Goal: Book appointment/travel/reservation

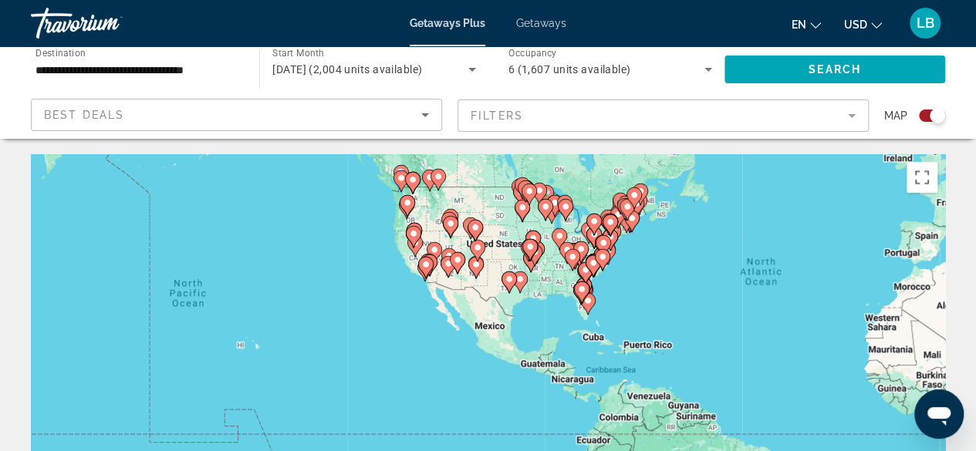
click at [449, 302] on div "To activate drag with keyboard, press Alt + Enter. Once in keyboard drag state,…" at bounding box center [488, 385] width 914 height 463
click at [424, 270] on icon "Main content" at bounding box center [425, 268] width 14 height 20
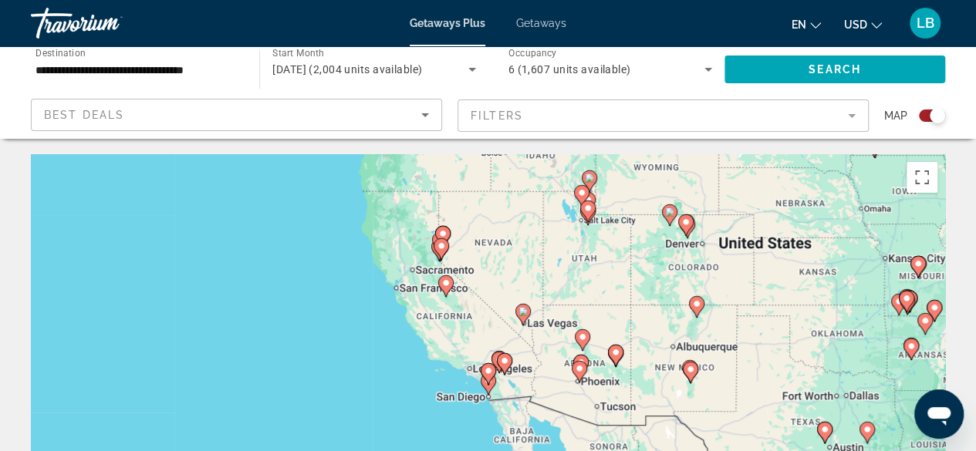
click at [437, 248] on image "Main content" at bounding box center [441, 245] width 9 height 9
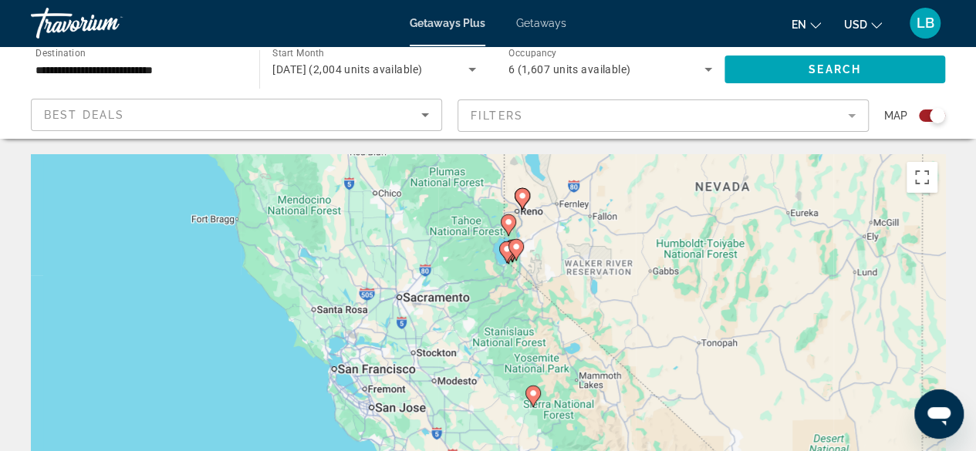
drag, startPoint x: 463, startPoint y: 427, endPoint x: 493, endPoint y: 299, distance: 131.5
click at [493, 299] on div "To navigate, press the arrow keys. To activate drag with keyboard, press Alt + …" at bounding box center [488, 385] width 914 height 463
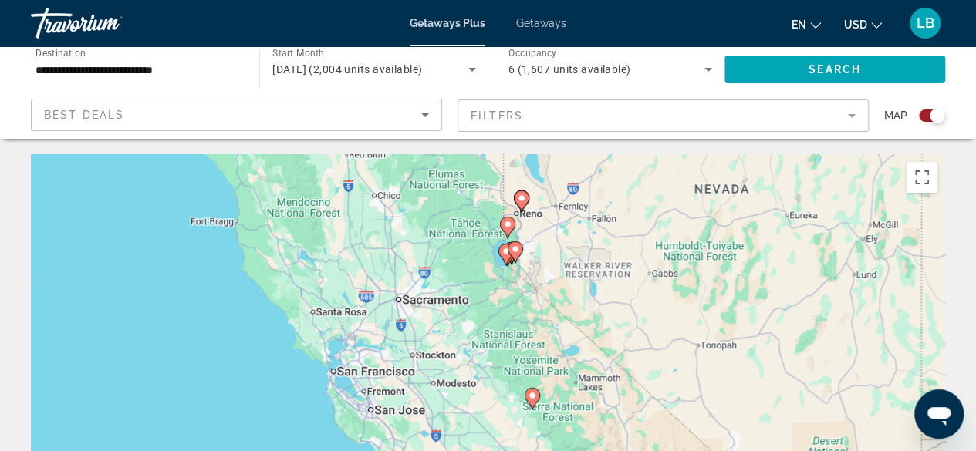
click at [517, 251] on image "Main content" at bounding box center [515, 249] width 9 height 9
type input "**********"
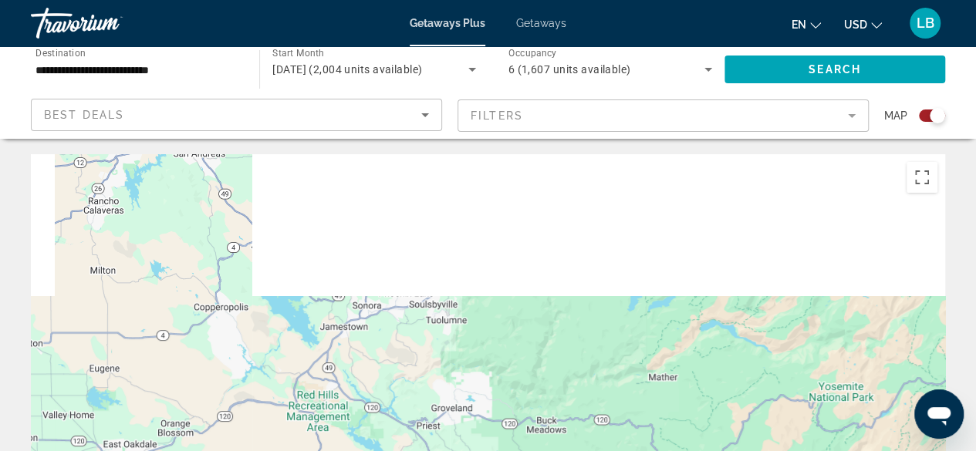
drag, startPoint x: 517, startPoint y: 251, endPoint x: 484, endPoint y: 474, distance: 225.4
click at [484, 450] on html "**********" at bounding box center [488, 225] width 976 height 451
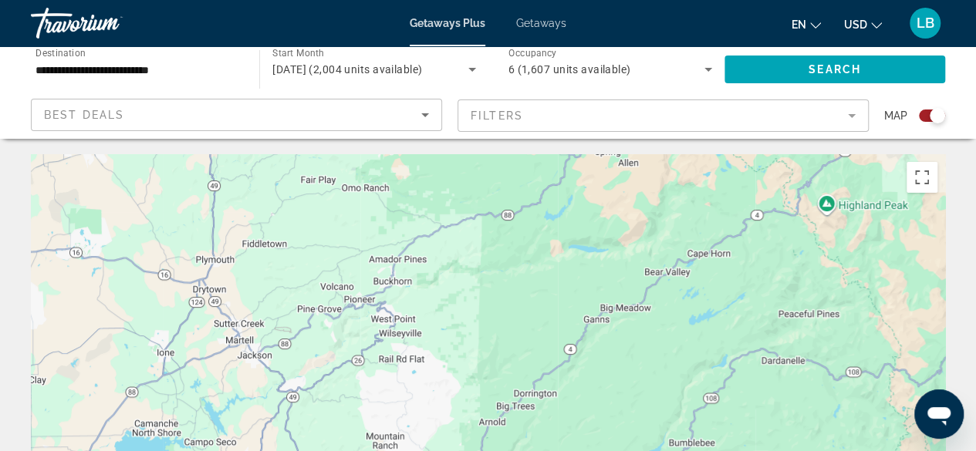
drag, startPoint x: 501, startPoint y: 208, endPoint x: 613, endPoint y: 488, distance: 301.8
click at [613, 450] on html "**********" at bounding box center [488, 225] width 976 height 451
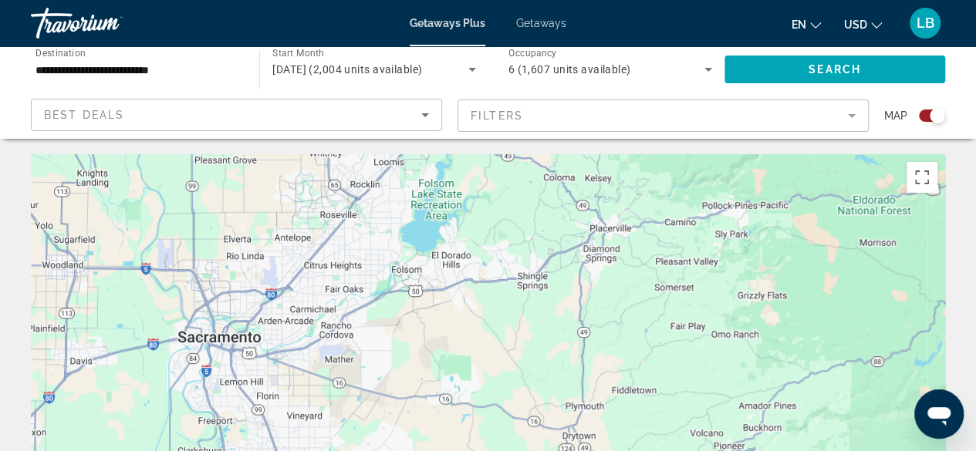
drag, startPoint x: 372, startPoint y: 291, endPoint x: 743, endPoint y: 438, distance: 399.2
click at [743, 438] on div "Main content" at bounding box center [488, 385] width 914 height 463
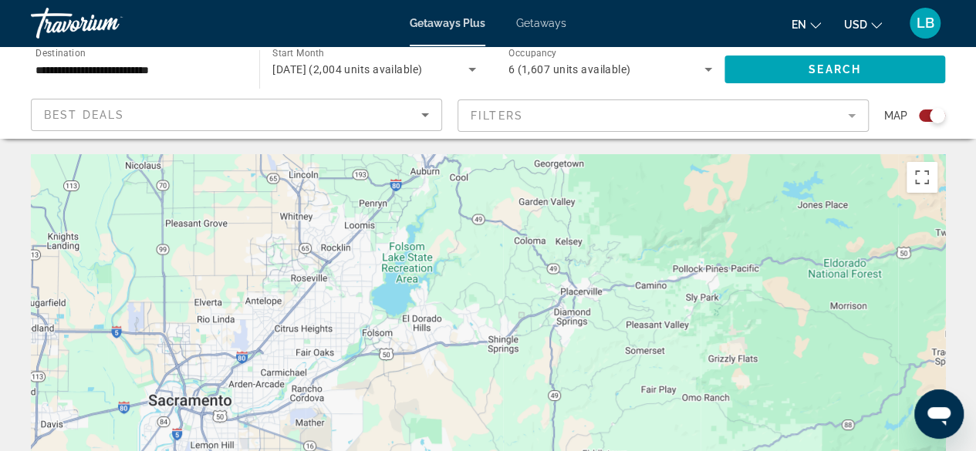
drag, startPoint x: 424, startPoint y: 269, endPoint x: 395, endPoint y: 342, distance: 78.2
click at [395, 342] on div "To activate drag with keyboard, press Alt + Enter. Once in keyboard drag state,…" at bounding box center [488, 385] width 914 height 463
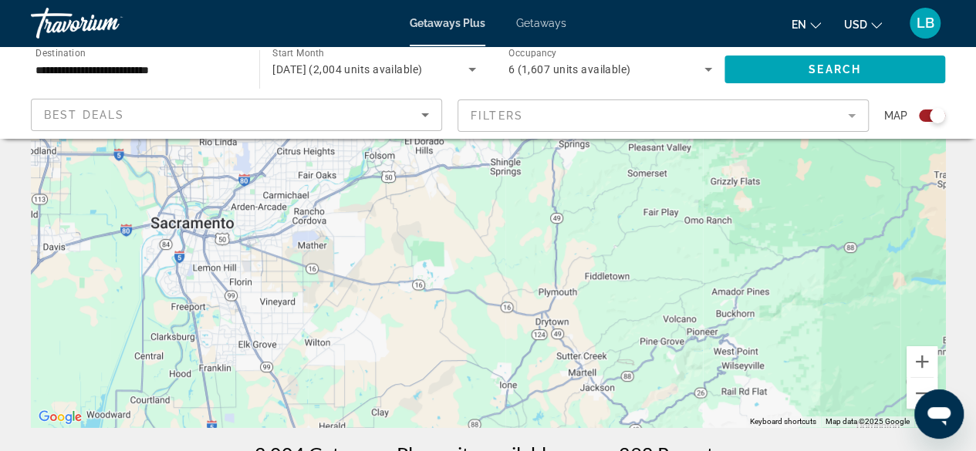
scroll to position [77, 0]
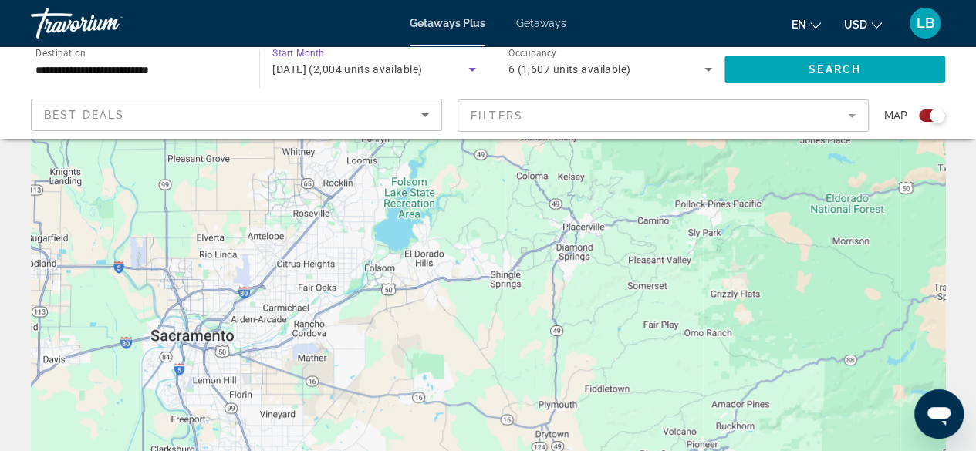
click at [344, 68] on span "[DATE] (2,004 units available)" at bounding box center [347, 69] width 150 height 12
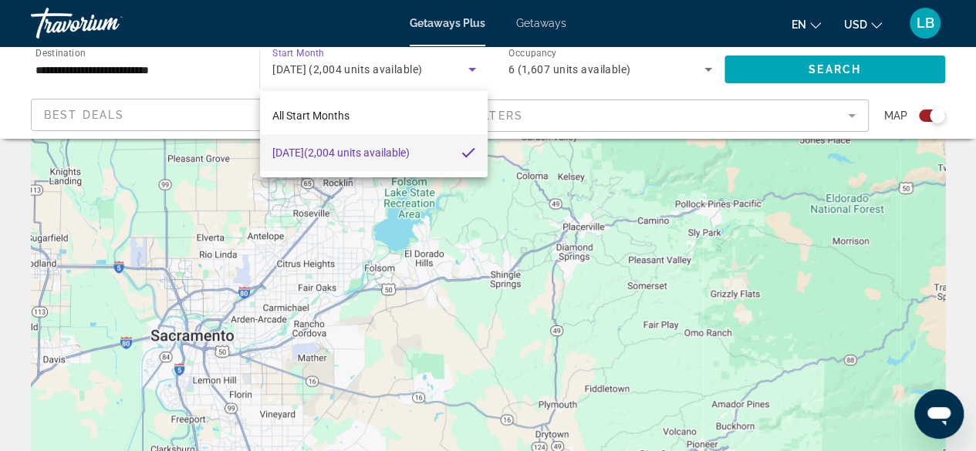
click at [125, 91] on div at bounding box center [488, 225] width 976 height 451
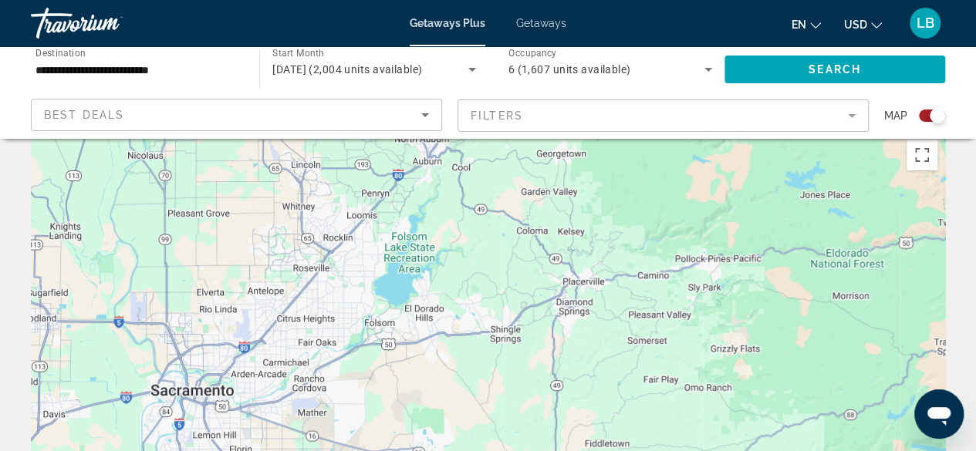
scroll to position [0, 0]
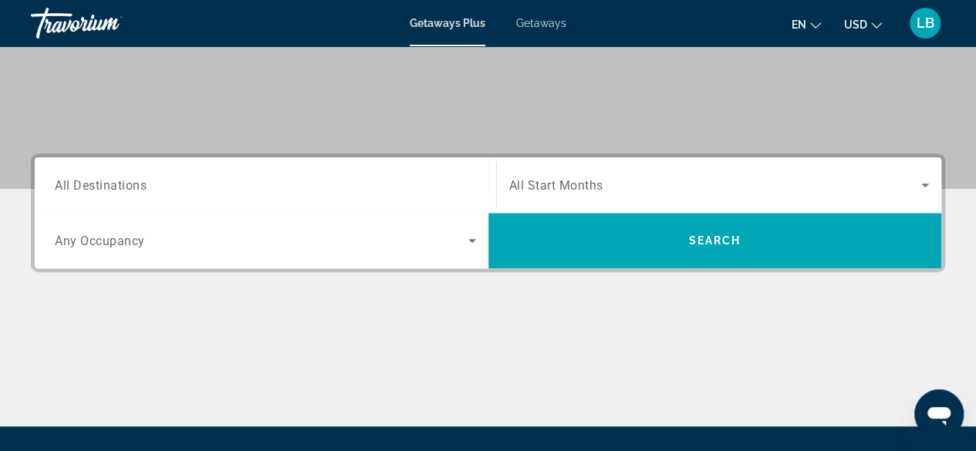
scroll to position [309, 0]
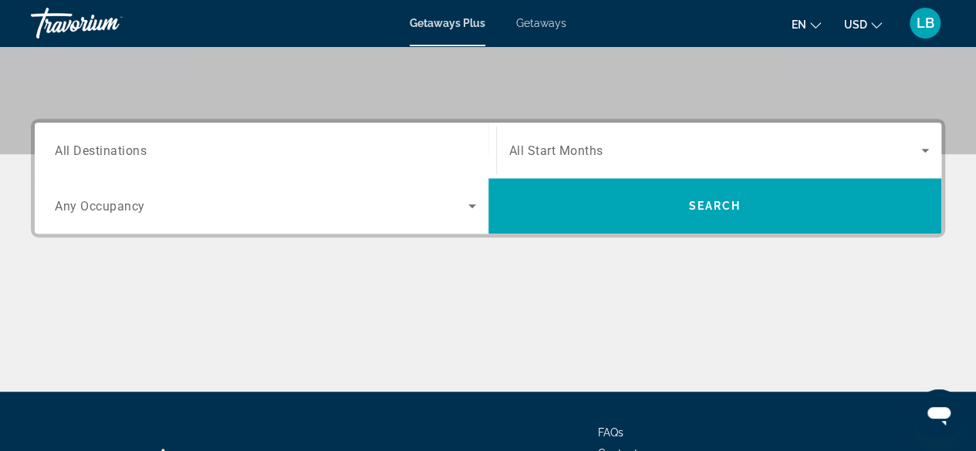
click at [111, 150] on span "All Destinations" at bounding box center [101, 150] width 92 height 15
click at [111, 150] on input "Destination All Destinations" at bounding box center [265, 151] width 421 height 19
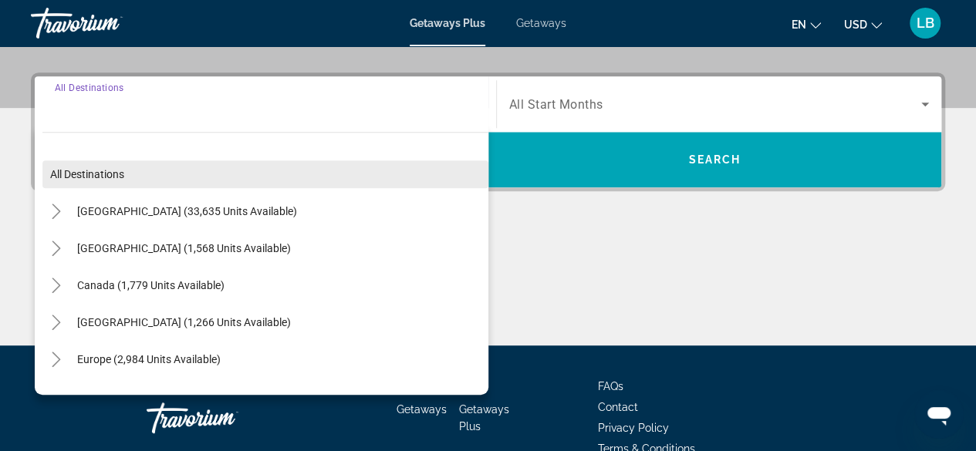
scroll to position [376, 0]
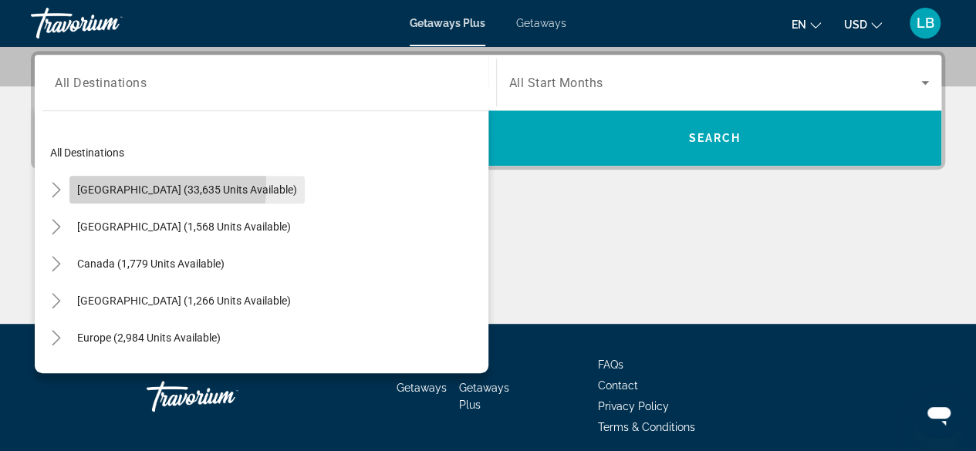
click at [116, 185] on span "[GEOGRAPHIC_DATA] (33,635 units available)" at bounding box center [187, 190] width 220 height 12
type input "**********"
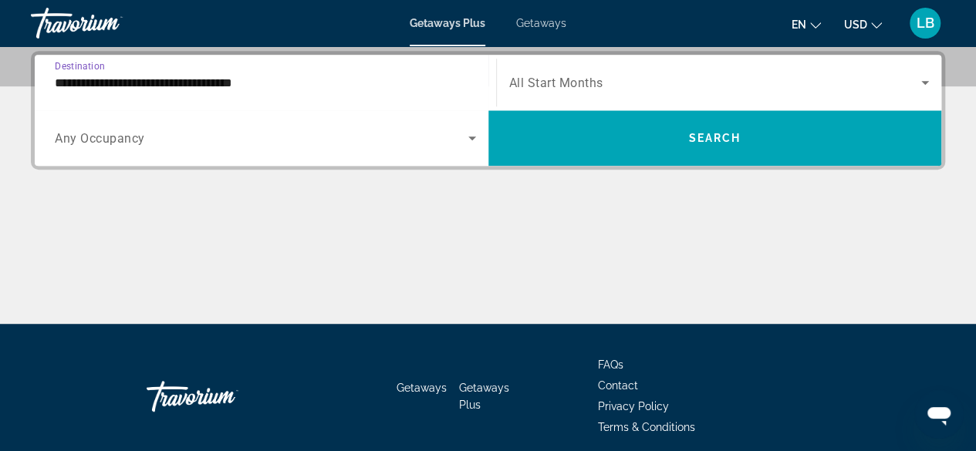
click at [93, 138] on span "Any Occupancy" at bounding box center [100, 138] width 90 height 15
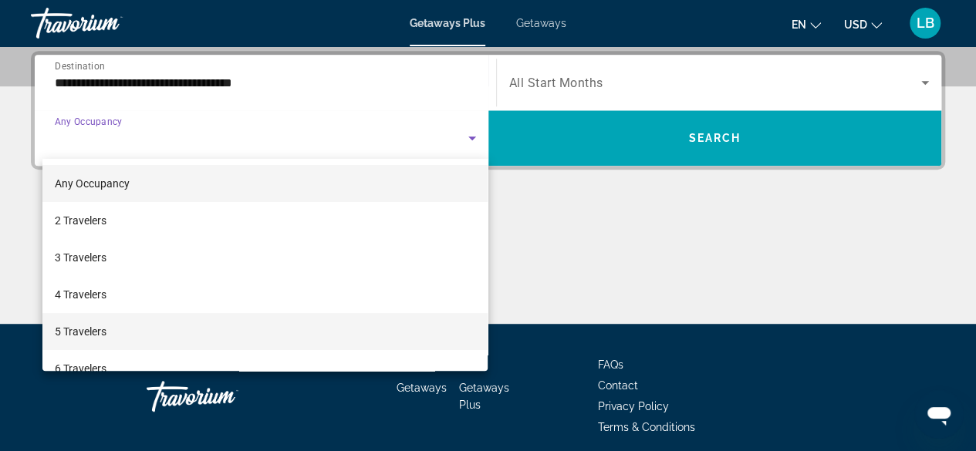
click at [74, 324] on span "5 Travelers" at bounding box center [81, 331] width 52 height 19
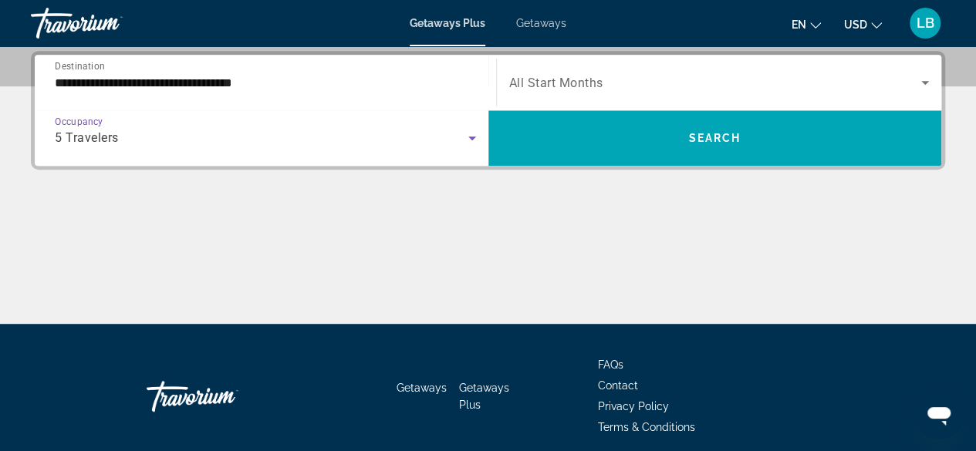
click at [583, 79] on span "All Start Months" at bounding box center [556, 83] width 94 height 15
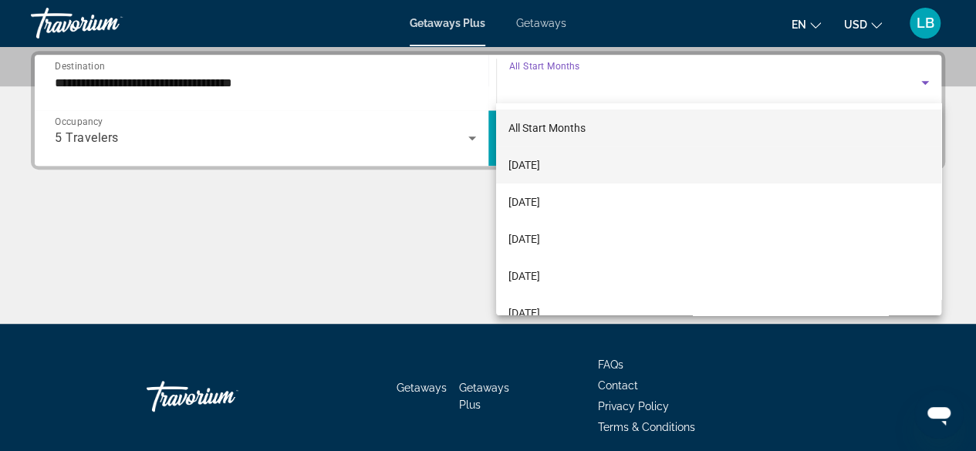
click at [540, 169] on span "[DATE]" at bounding box center [524, 165] width 32 height 19
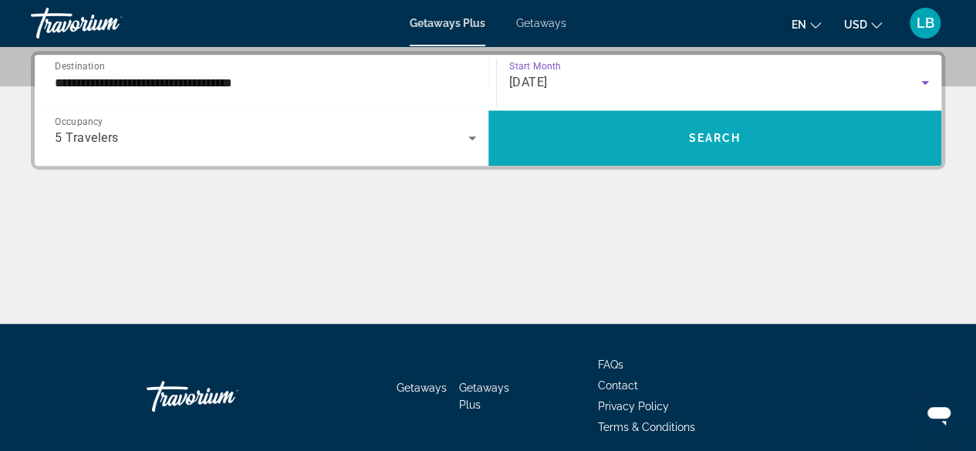
click at [579, 144] on span "Search widget" at bounding box center [715, 138] width 454 height 37
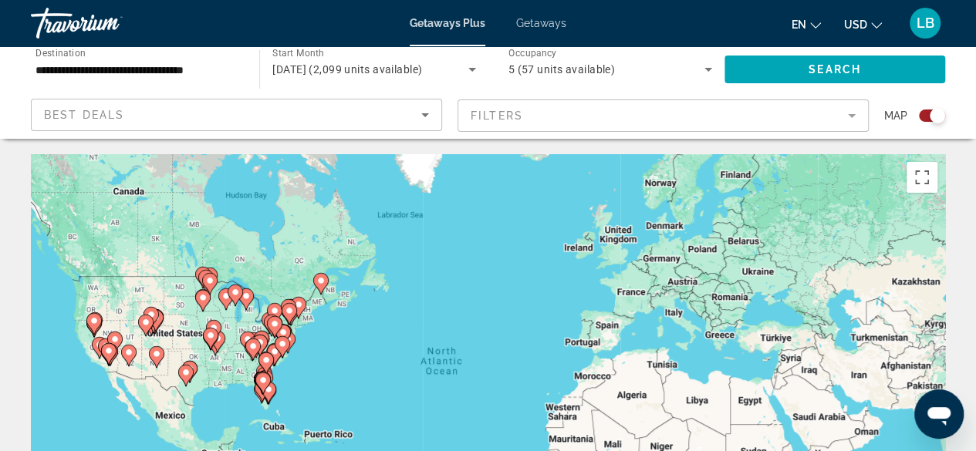
click at [92, 346] on gmp-advanced-marker "Main content" at bounding box center [99, 347] width 15 height 23
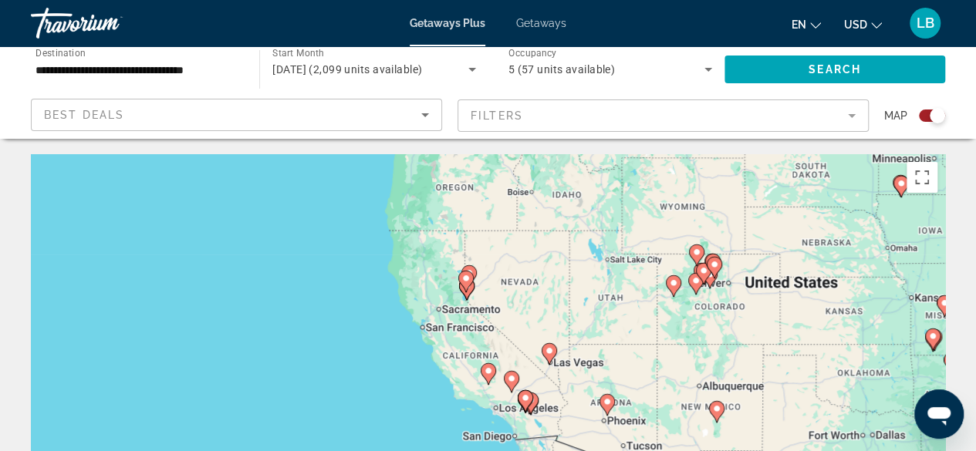
click at [470, 288] on gmp-advanced-marker "Main content" at bounding box center [465, 281] width 15 height 23
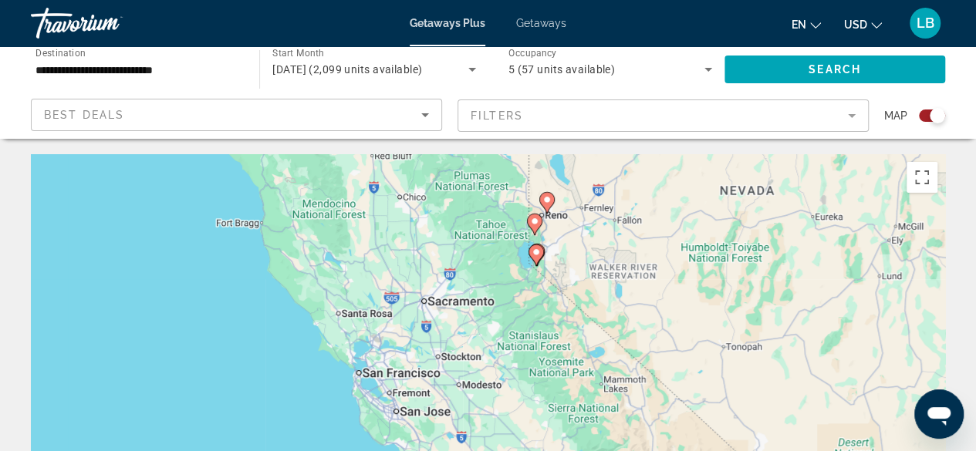
drag, startPoint x: 503, startPoint y: 387, endPoint x: 544, endPoint y: 249, distance: 144.0
click at [549, 234] on div "To navigate, press the arrow keys. To activate drag with keyboard, press Alt + …" at bounding box center [488, 385] width 914 height 463
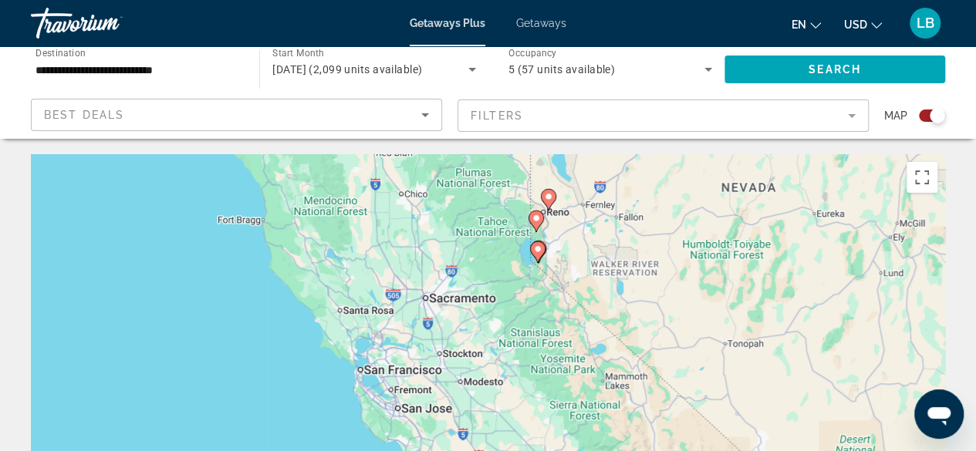
click at [535, 249] on image "Main content" at bounding box center [537, 249] width 9 height 9
type input "**********"
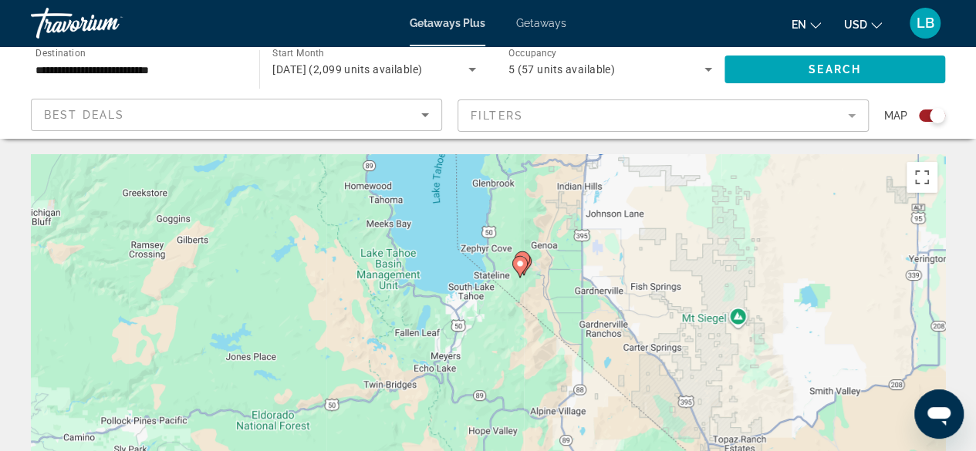
drag, startPoint x: 513, startPoint y: 317, endPoint x: 545, endPoint y: 210, distance: 111.8
click at [545, 210] on div "To activate drag with keyboard, press Alt + Enter. Once in keyboard drag state,…" at bounding box center [488, 385] width 914 height 463
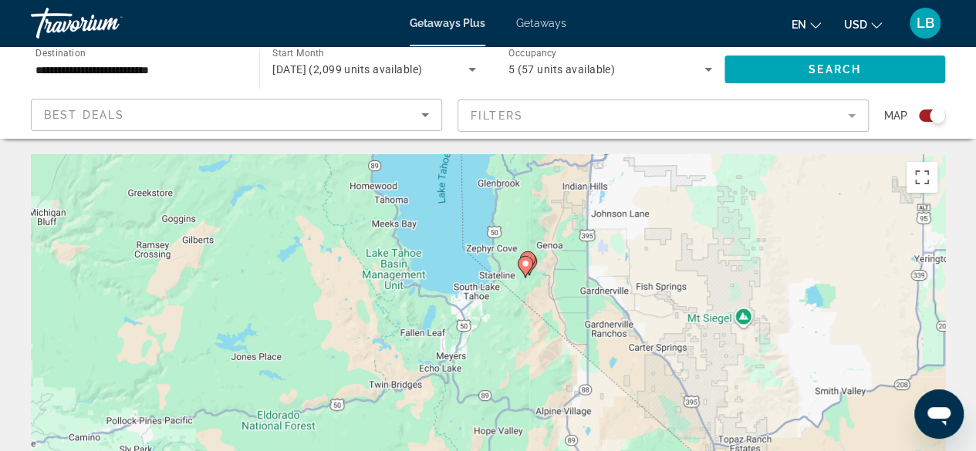
click at [523, 262] on image "Main content" at bounding box center [525, 263] width 9 height 9
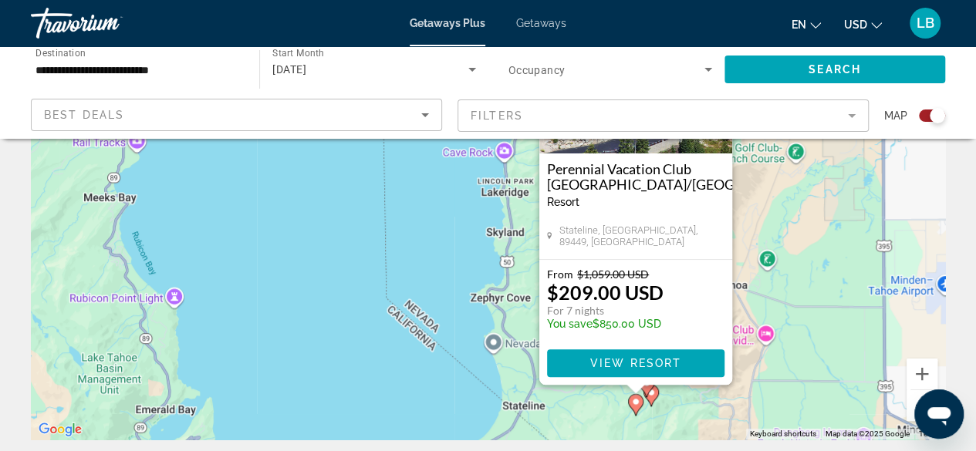
scroll to position [154, 0]
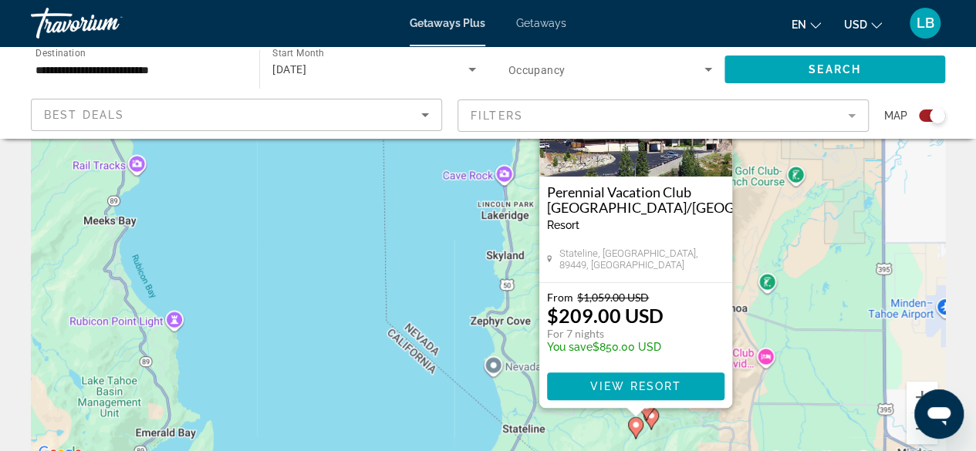
click at [657, 411] on icon "Main content" at bounding box center [650, 419] width 15 height 22
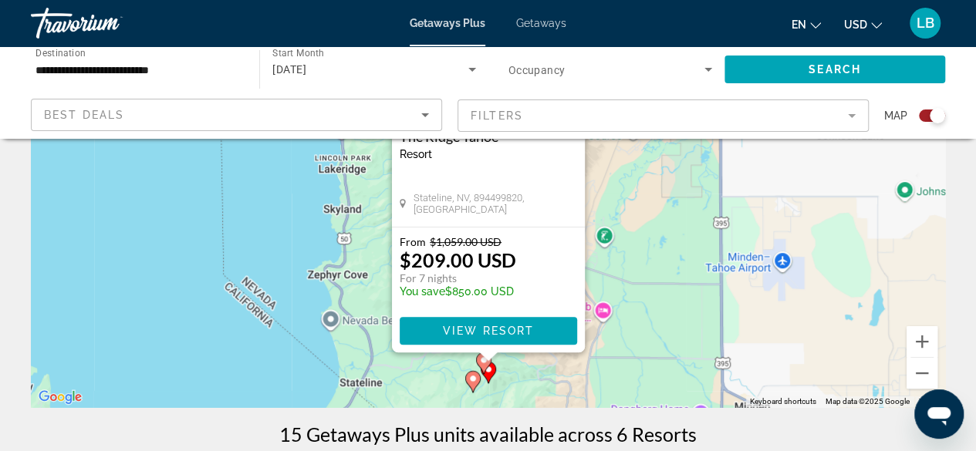
scroll to position [231, 0]
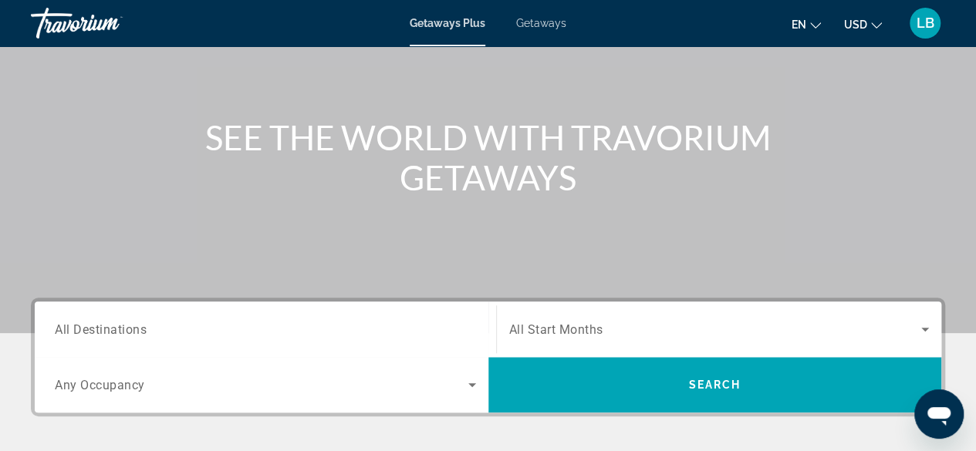
scroll to position [154, 0]
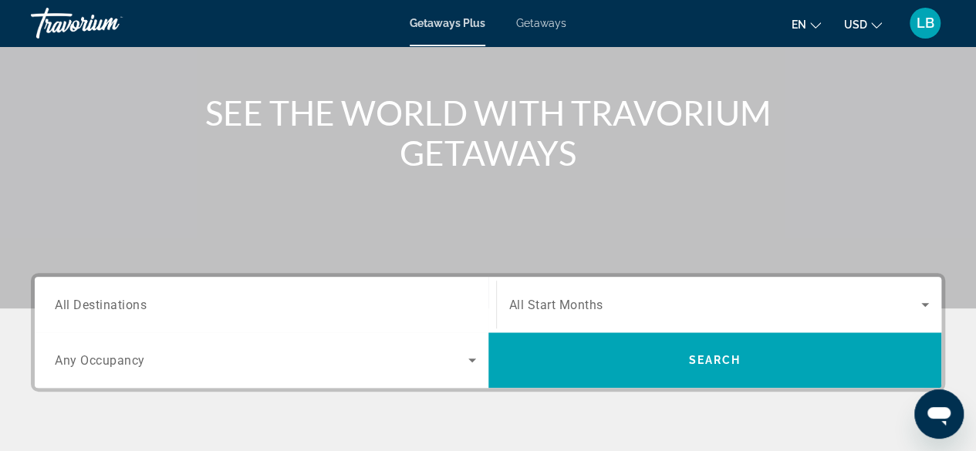
click at [116, 302] on span "All Destinations" at bounding box center [101, 304] width 92 height 15
click at [116, 302] on input "Destination All Destinations" at bounding box center [265, 305] width 421 height 19
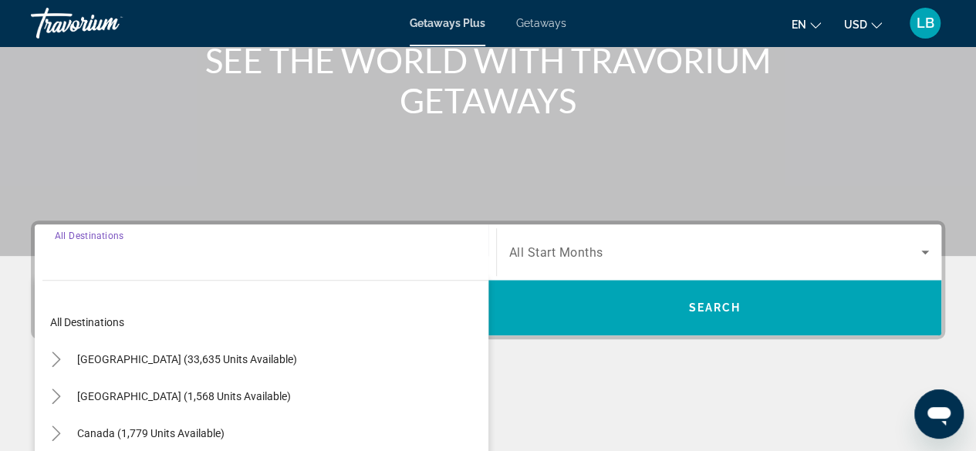
scroll to position [376, 0]
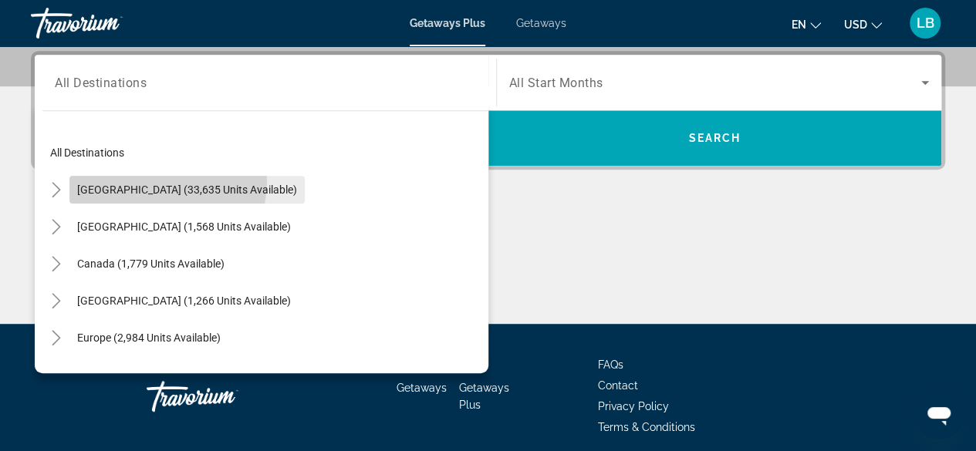
click at [139, 180] on span "Search widget" at bounding box center [186, 189] width 235 height 37
type input "**********"
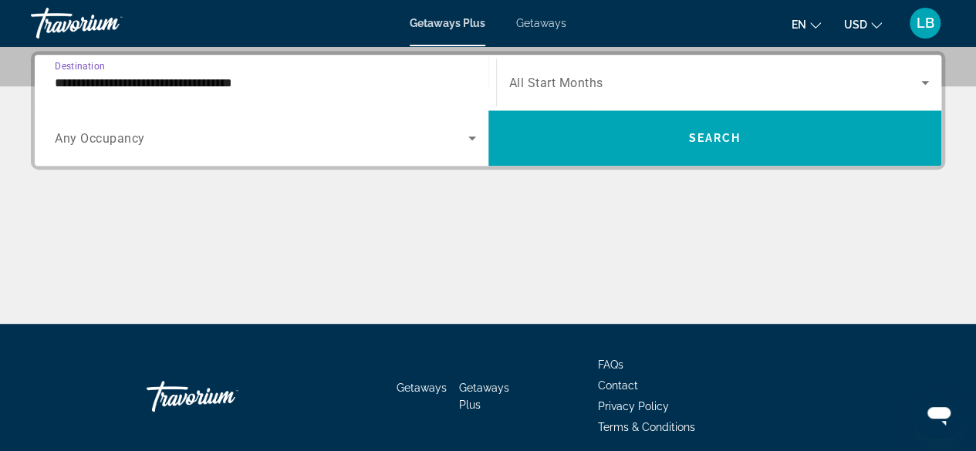
click at [164, 136] on span "Search widget" at bounding box center [261, 138] width 413 height 19
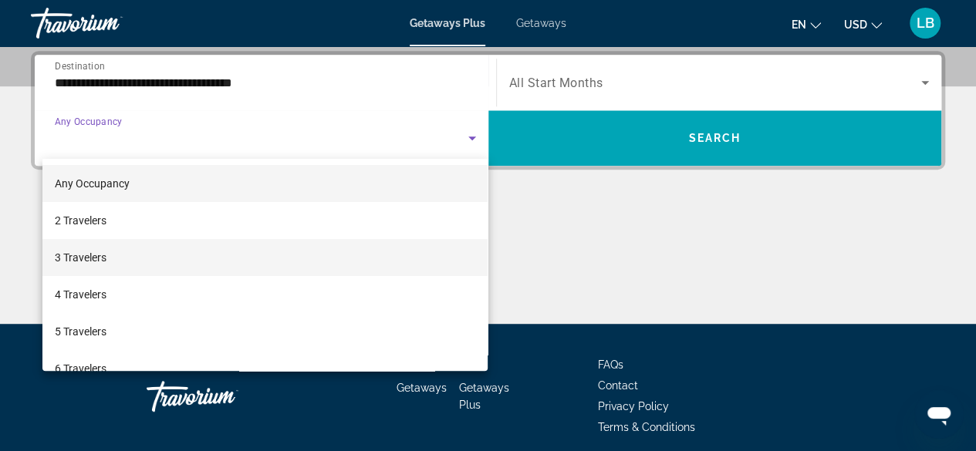
click at [94, 264] on span "3 Travelers" at bounding box center [81, 257] width 52 height 19
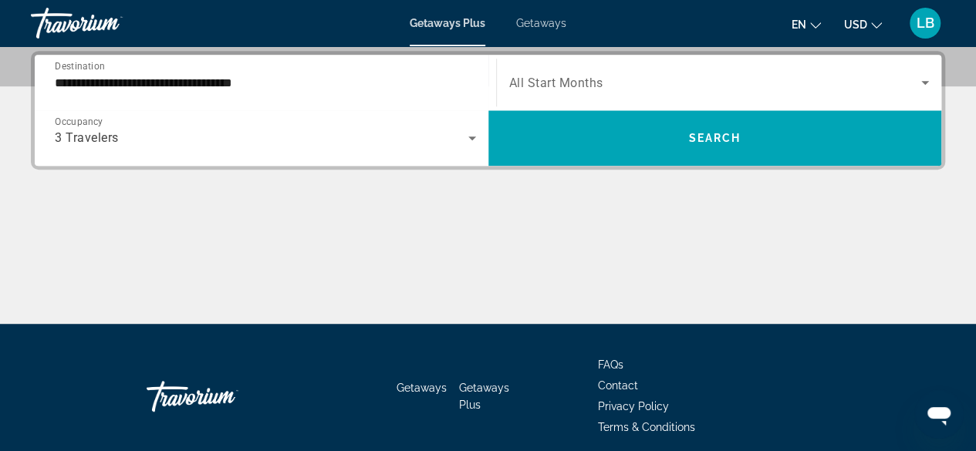
click at [548, 86] on span "All Start Months" at bounding box center [556, 83] width 94 height 15
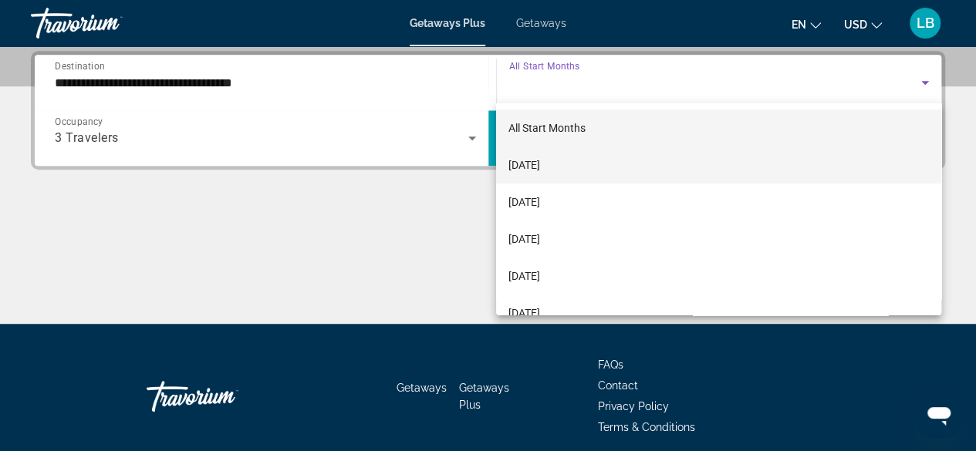
click at [540, 160] on span "[DATE]" at bounding box center [524, 165] width 32 height 19
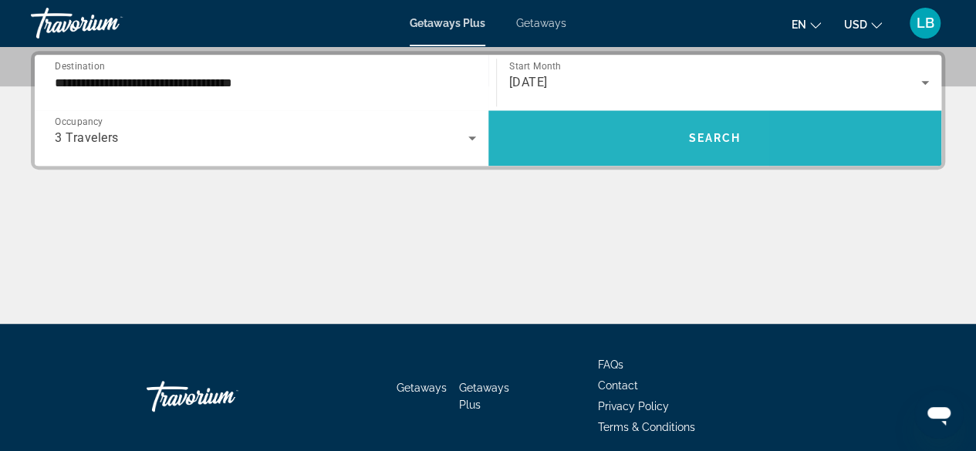
click at [562, 143] on span "Search widget" at bounding box center [715, 138] width 454 height 37
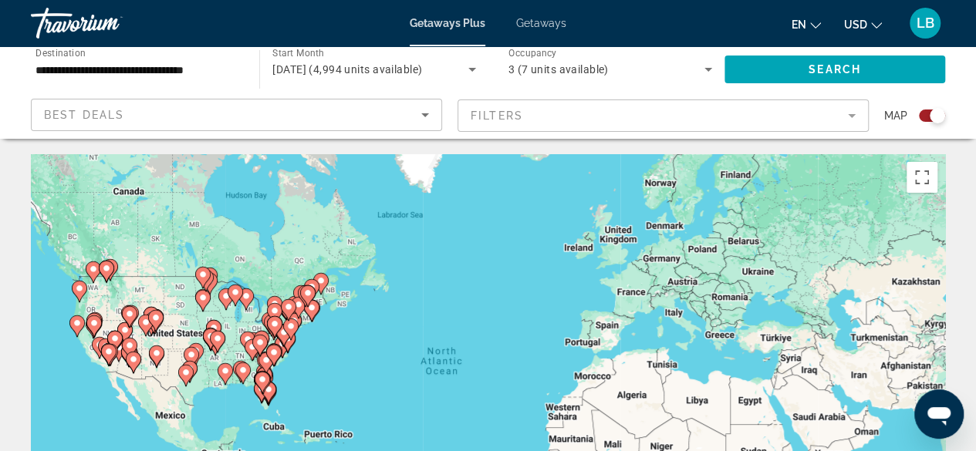
click at [93, 329] on icon "Main content" at bounding box center [93, 326] width 14 height 20
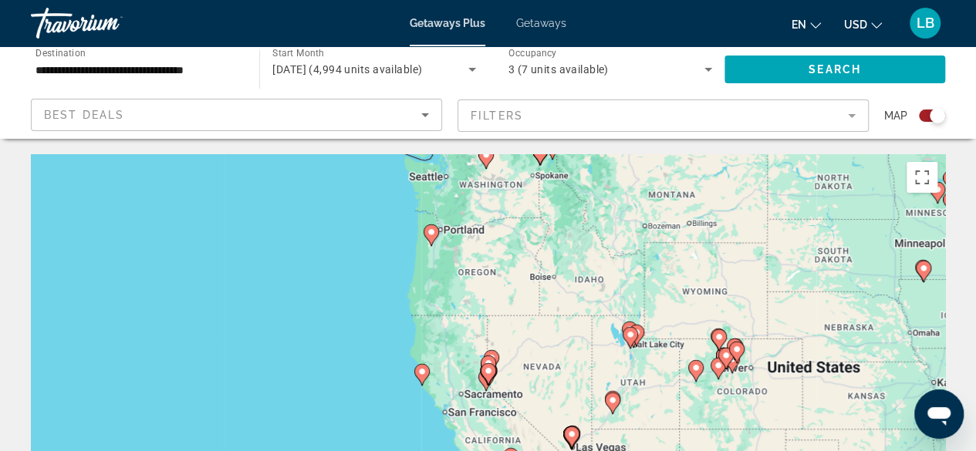
click at [484, 373] on image "Main content" at bounding box center [488, 370] width 9 height 9
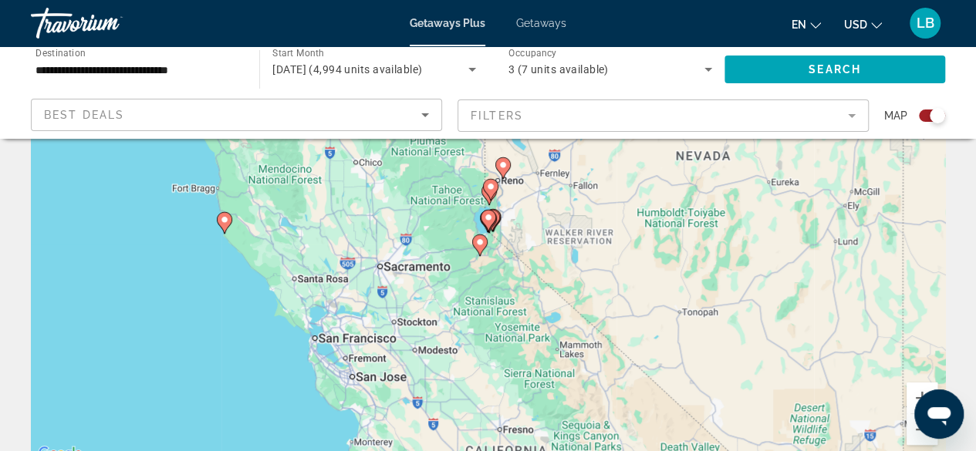
scroll to position [154, 0]
click at [486, 218] on image "Main content" at bounding box center [488, 216] width 9 height 9
click at [488, 220] on image "Main content" at bounding box center [488, 216] width 9 height 9
type input "**********"
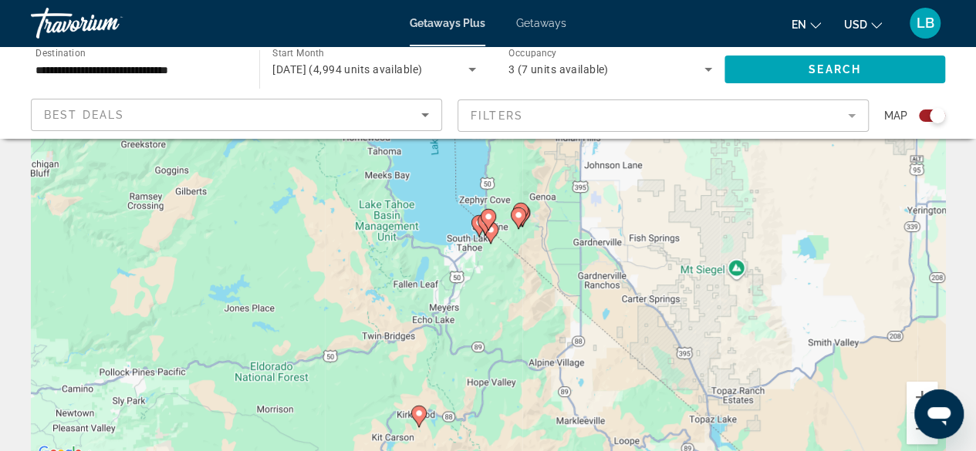
click at [475, 225] on image "Main content" at bounding box center [478, 222] width 9 height 9
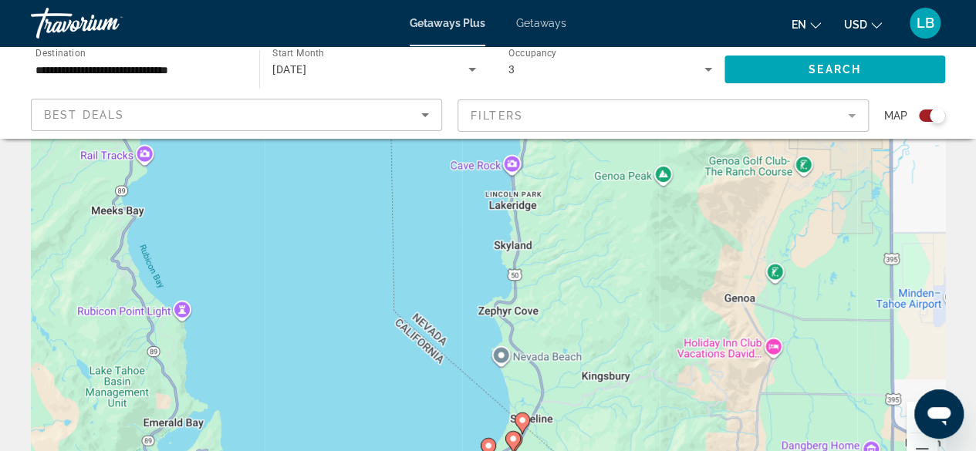
scroll to position [309, 0]
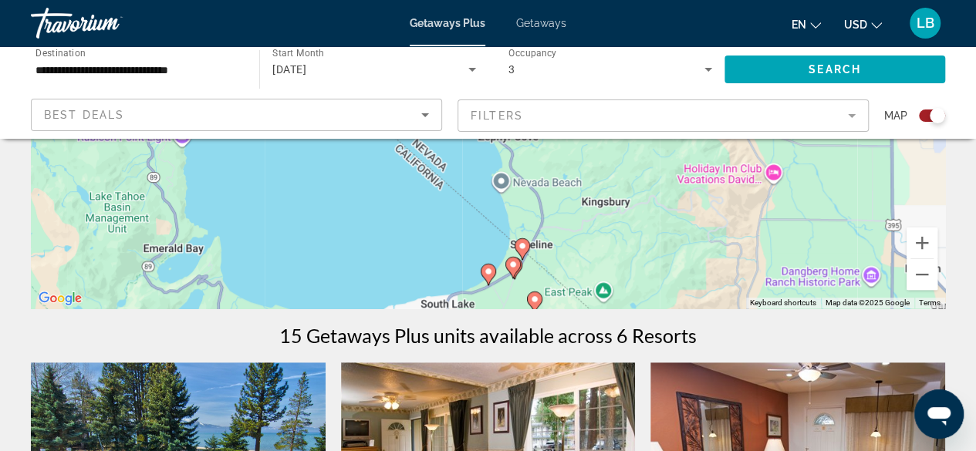
click at [489, 272] on image "Main content" at bounding box center [488, 271] width 9 height 9
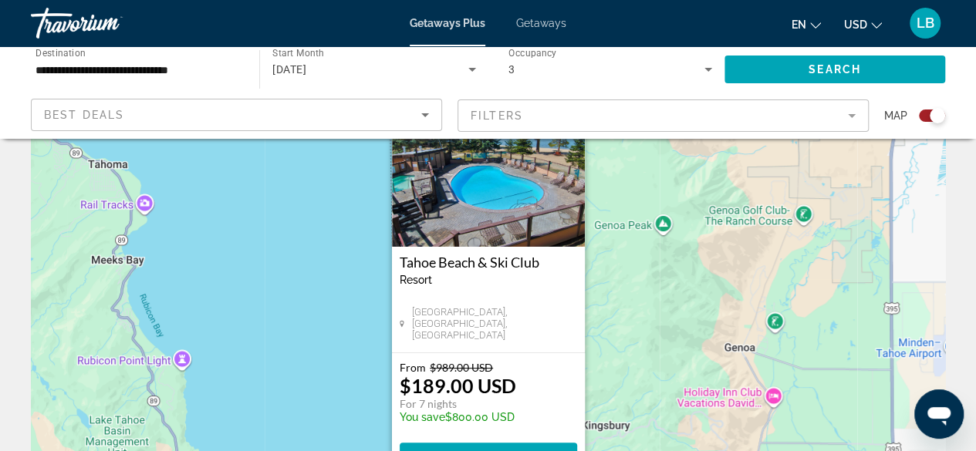
scroll to position [0, 0]
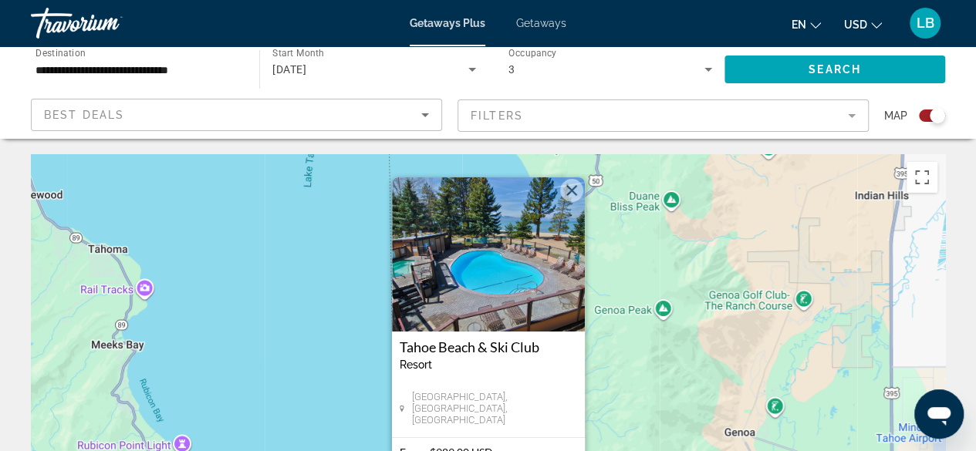
click at [572, 187] on button "Close" at bounding box center [571, 190] width 23 height 23
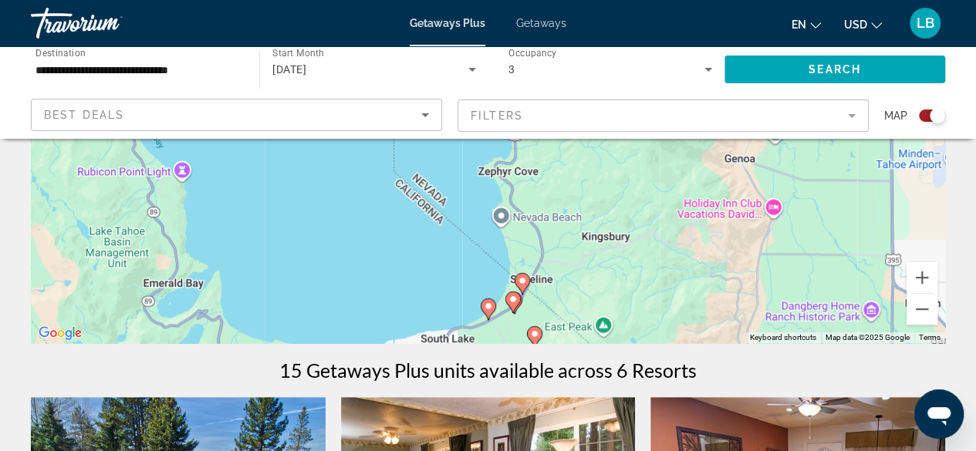
scroll to position [309, 0]
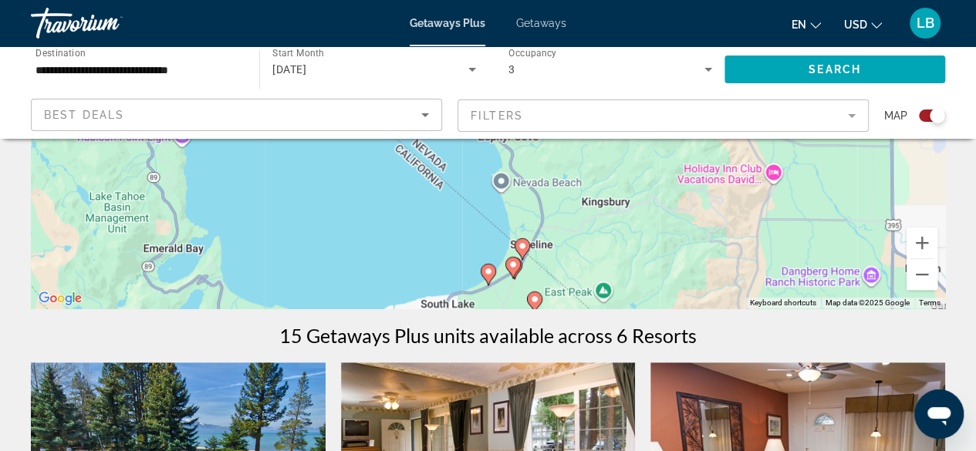
click at [512, 266] on image "Main content" at bounding box center [512, 264] width 9 height 9
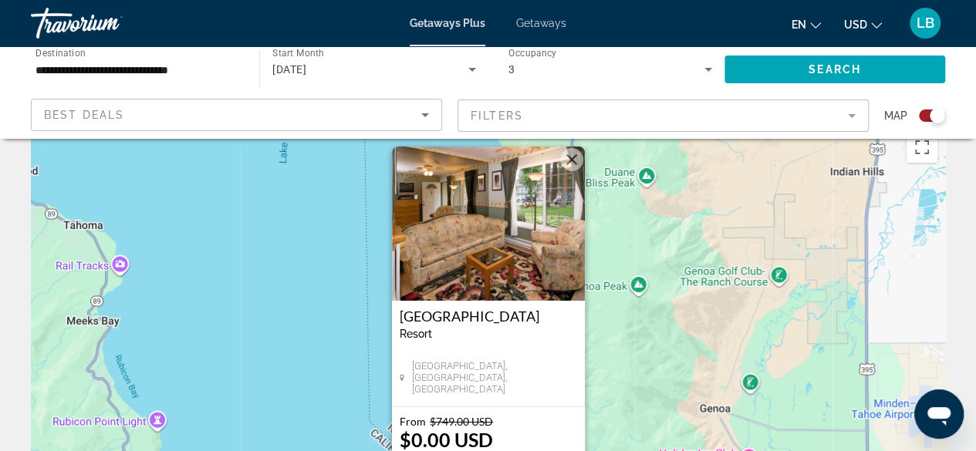
scroll to position [0, 0]
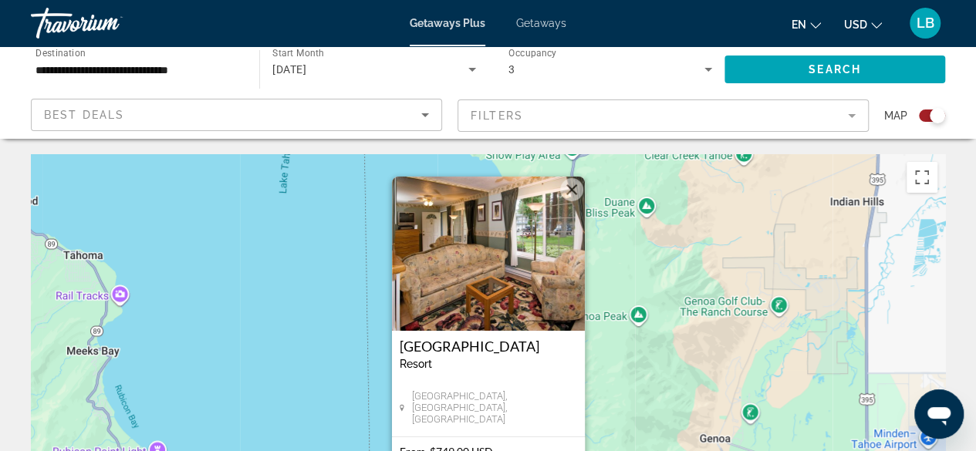
click at [512, 263] on img "Main content" at bounding box center [488, 254] width 193 height 154
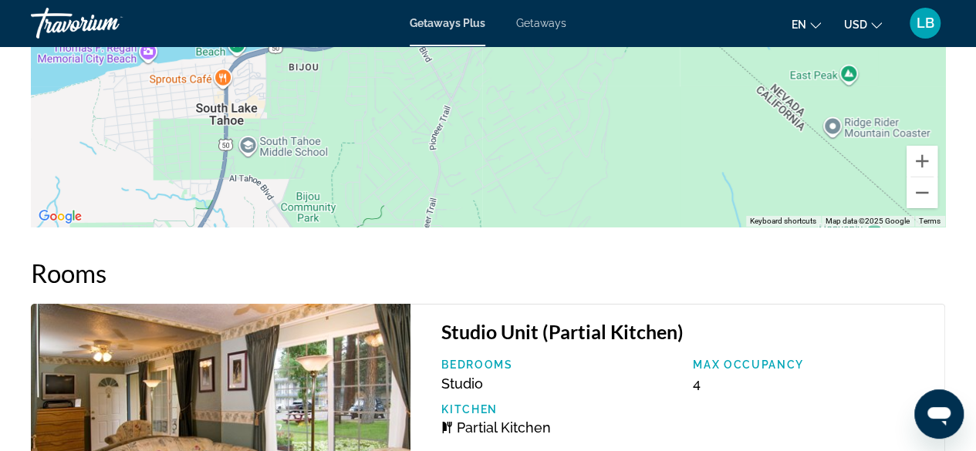
scroll to position [2721, 0]
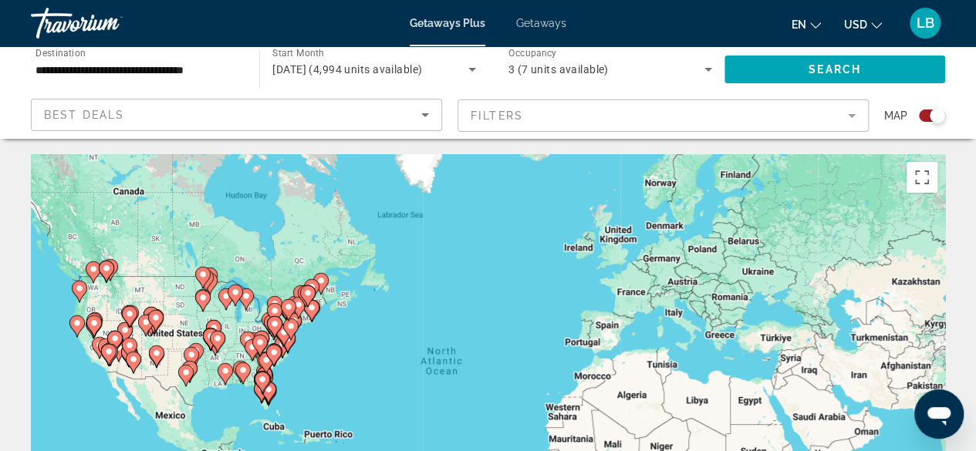
click at [349, 113] on div "Best Deals" at bounding box center [232, 115] width 377 height 19
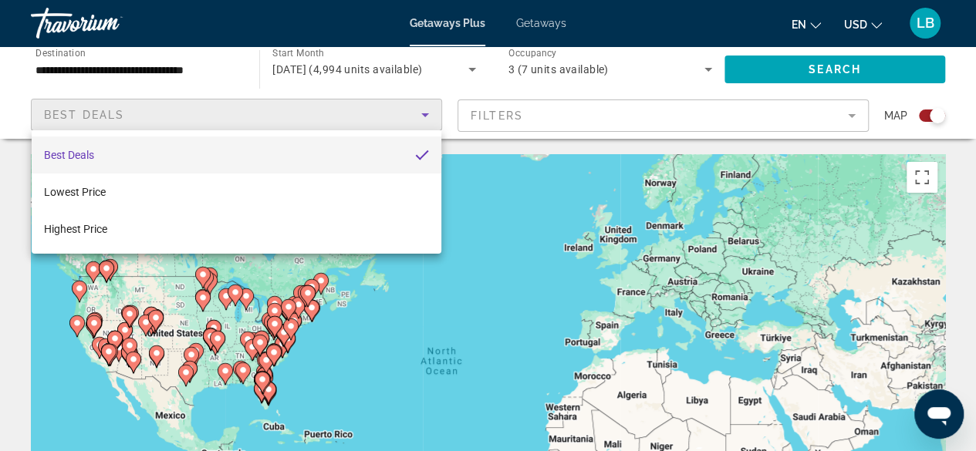
click at [349, 113] on div at bounding box center [488, 225] width 976 height 451
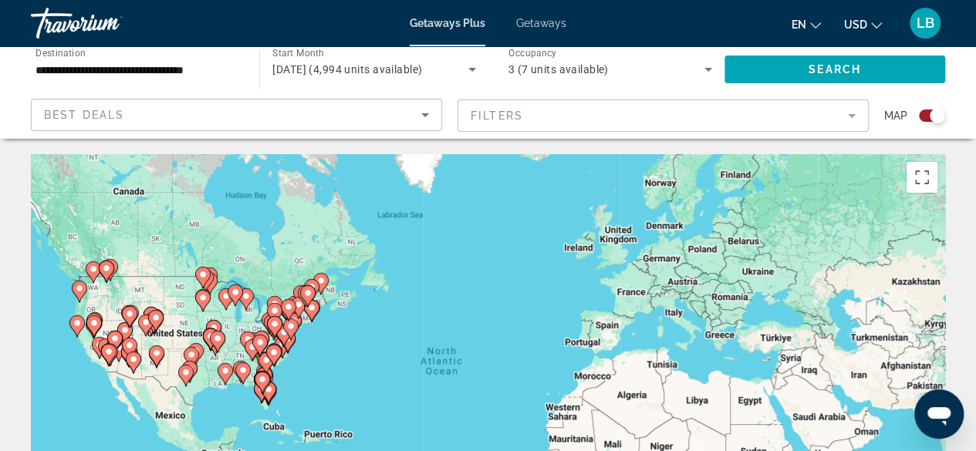
click at [565, 112] on mat-form-field "Filters" at bounding box center [662, 116] width 411 height 32
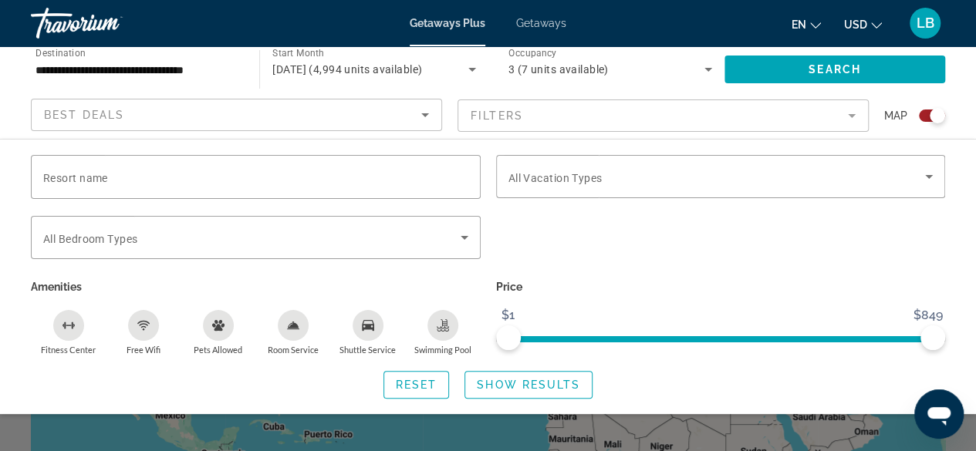
click at [578, 116] on mat-form-field "Filters" at bounding box center [662, 116] width 411 height 32
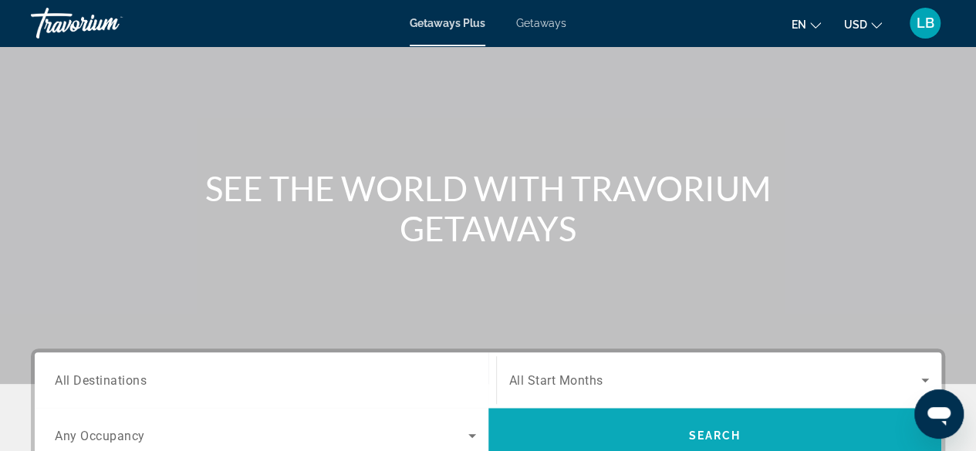
scroll to position [154, 0]
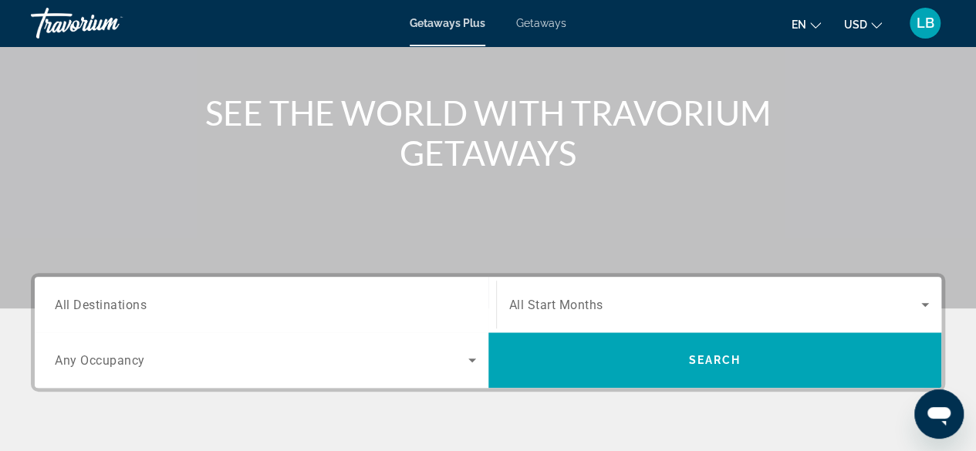
click at [220, 305] on input "Destination All Destinations" at bounding box center [265, 305] width 421 height 19
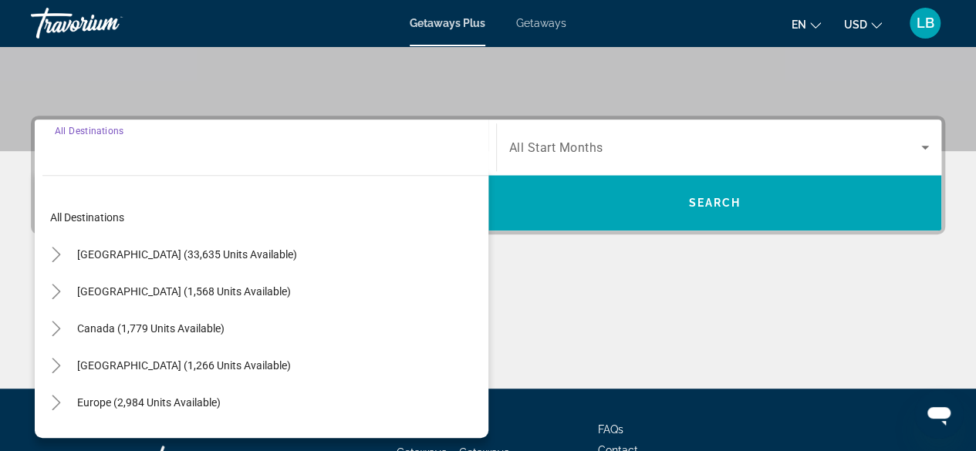
scroll to position [376, 0]
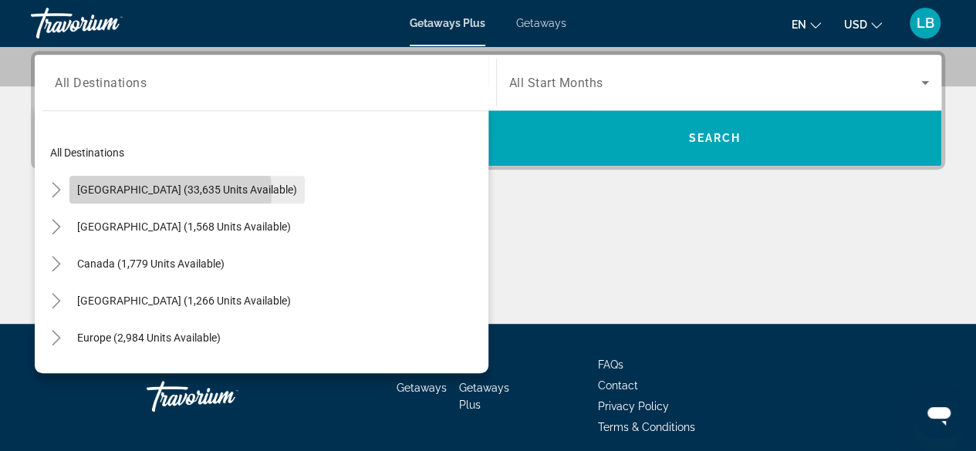
click at [170, 191] on span "[GEOGRAPHIC_DATA] (33,635 units available)" at bounding box center [187, 190] width 220 height 12
type input "**********"
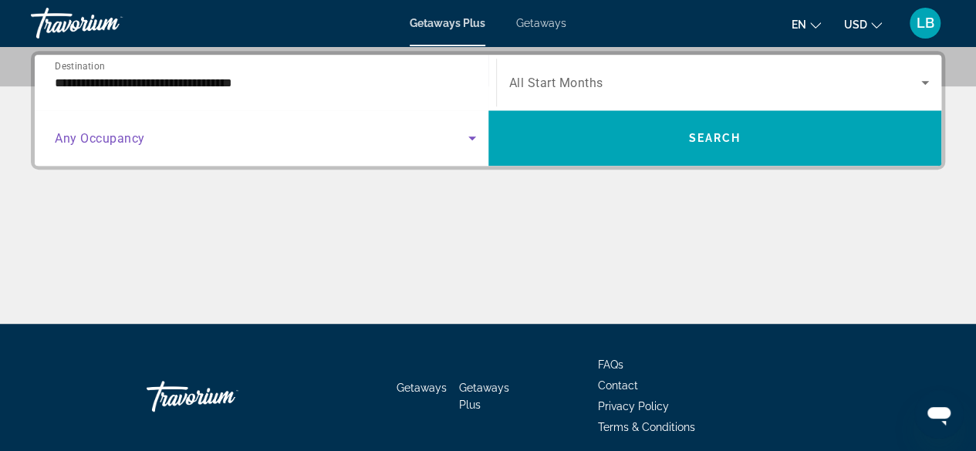
click at [157, 130] on span "Search widget" at bounding box center [261, 138] width 413 height 19
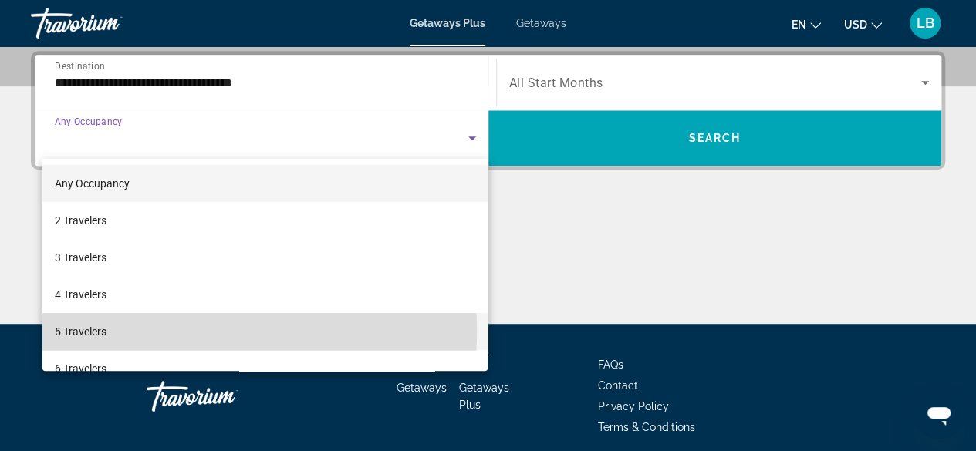
click at [105, 329] on span "5 Travelers" at bounding box center [81, 331] width 52 height 19
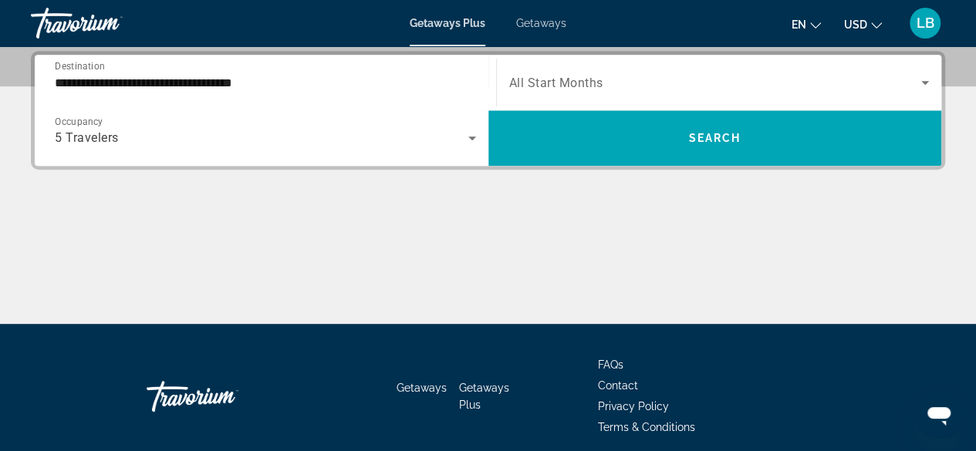
click at [596, 92] on div "Search widget" at bounding box center [719, 82] width 420 height 43
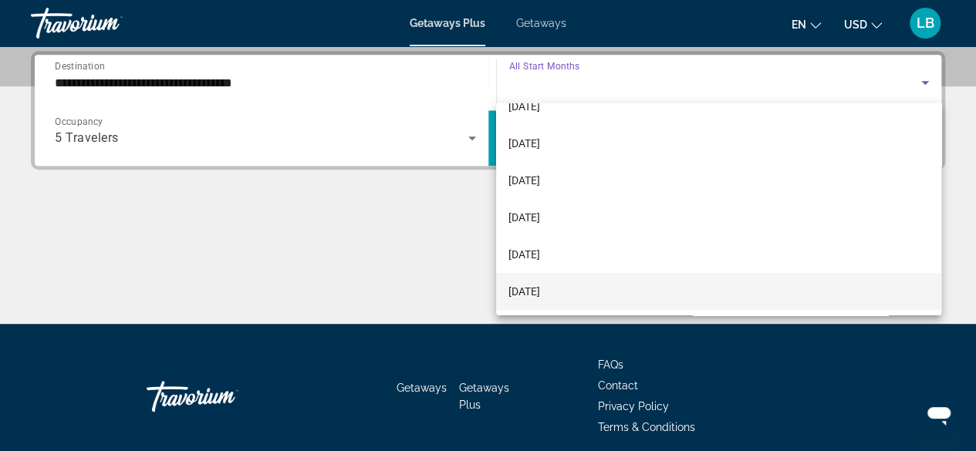
scroll to position [154, 0]
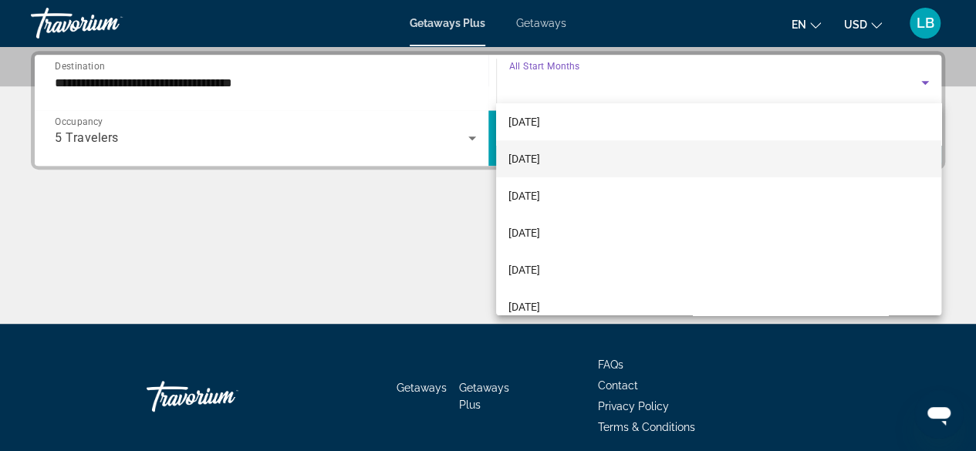
click at [540, 160] on span "[DATE]" at bounding box center [524, 159] width 32 height 19
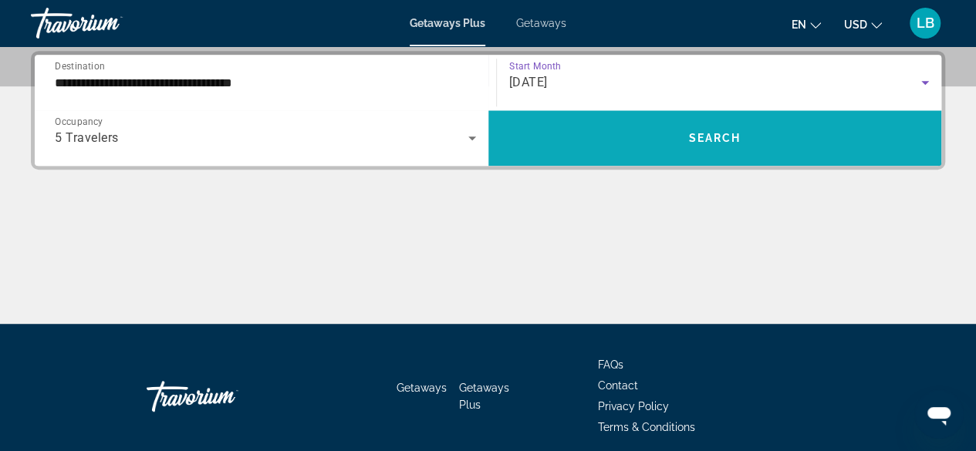
click at [551, 137] on span "Search widget" at bounding box center [715, 138] width 454 height 37
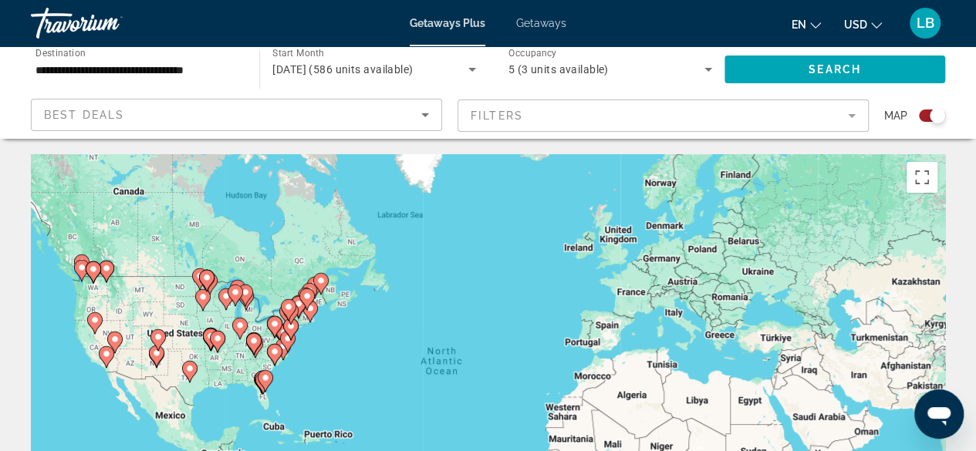
click at [95, 353] on div "To activate drag with keyboard, press Alt + Enter. Once in keyboard drag state,…" at bounding box center [488, 385] width 914 height 463
click at [93, 331] on icon "Main content" at bounding box center [94, 323] width 15 height 22
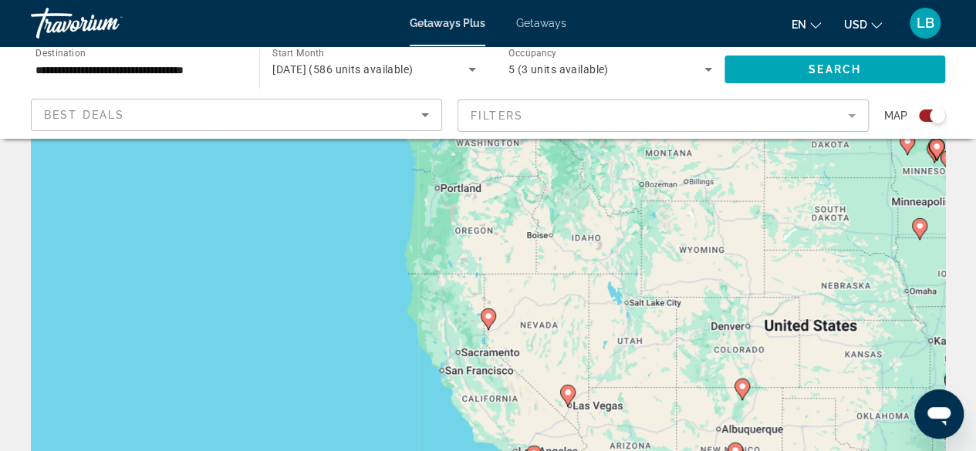
scroll to position [77, 0]
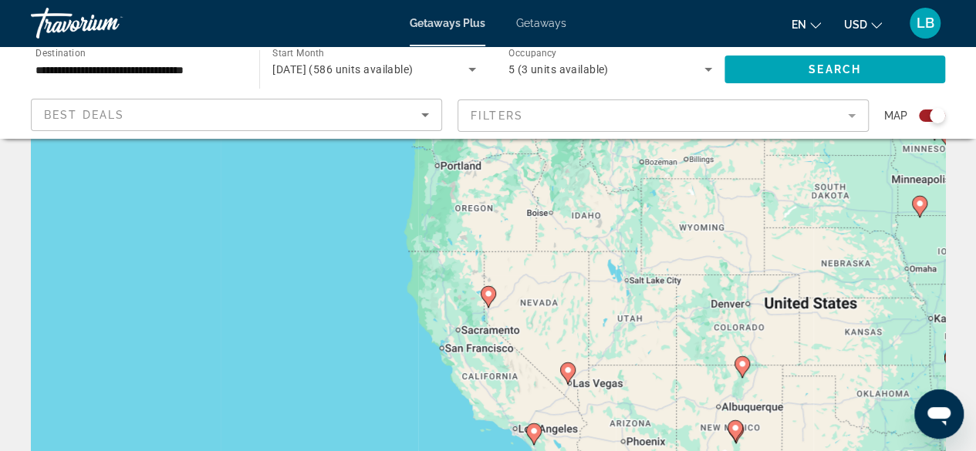
click at [484, 294] on image "Main content" at bounding box center [488, 293] width 9 height 9
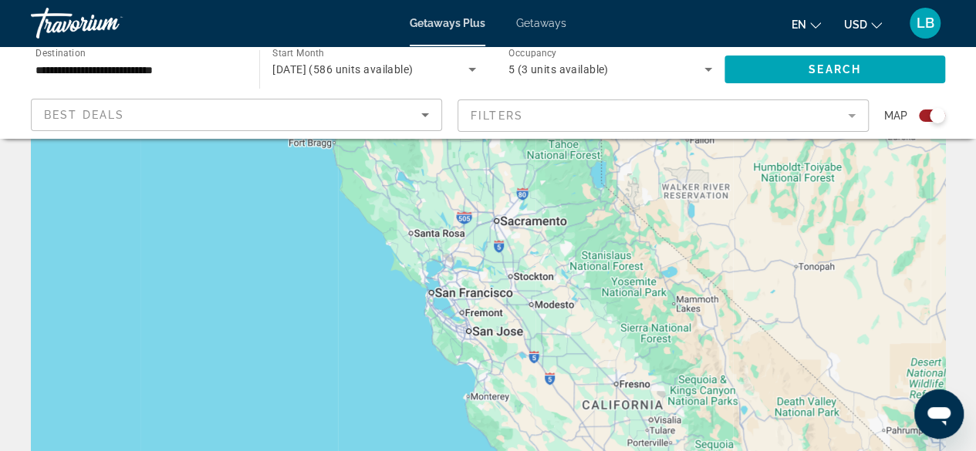
drag, startPoint x: 514, startPoint y: 318, endPoint x: 645, endPoint y: 141, distance: 220.0
click at [645, 141] on div "To activate drag with keyboard, press Alt + Enter. Once in keyboard drag state,…" at bounding box center [488, 308] width 914 height 463
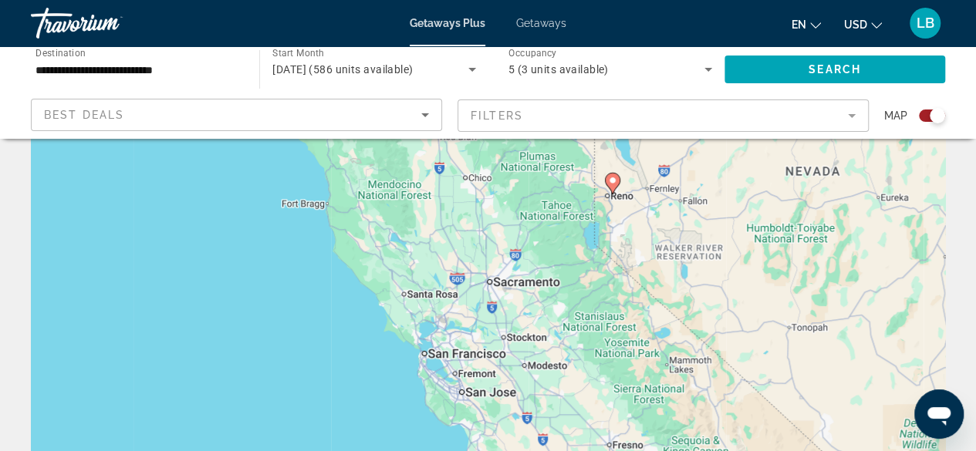
drag, startPoint x: 645, startPoint y: 141, endPoint x: 637, endPoint y: 208, distance: 66.8
click at [637, 208] on div "To activate drag with keyboard, press Alt + Enter. Once in keyboard drag state,…" at bounding box center [488, 308] width 914 height 463
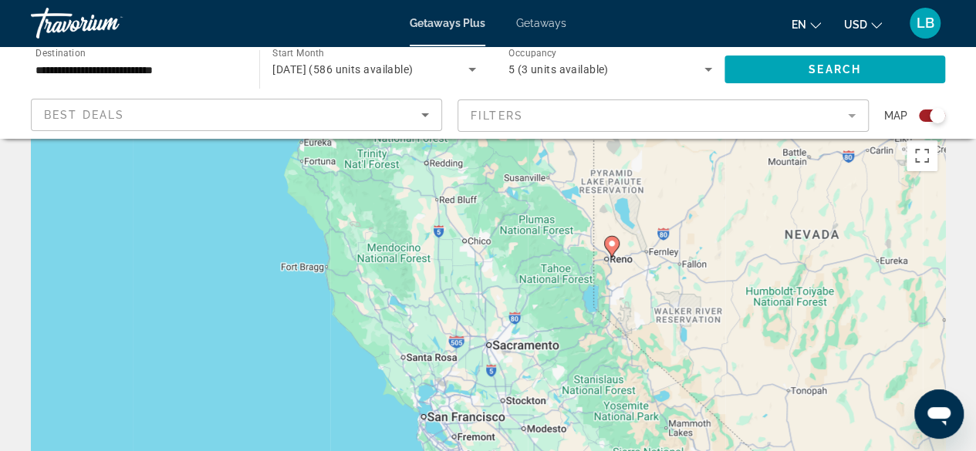
scroll to position [0, 0]
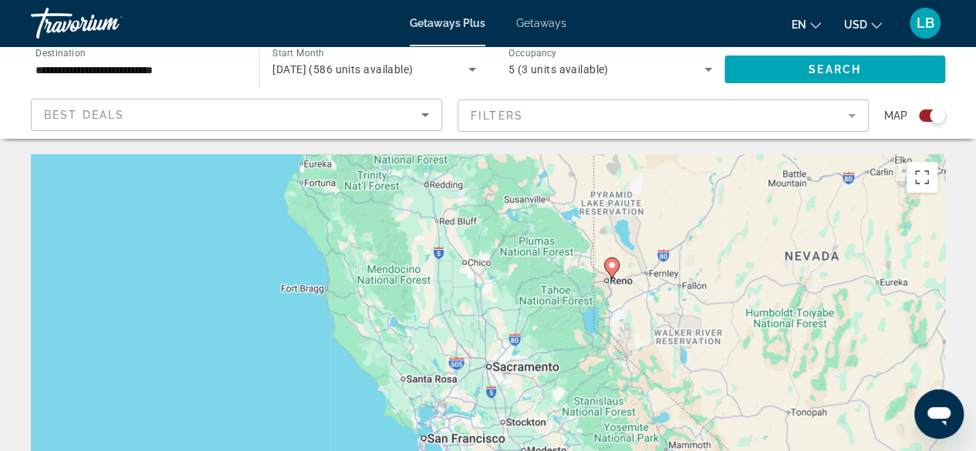
click at [609, 267] on image "Main content" at bounding box center [611, 265] width 9 height 9
type input "**********"
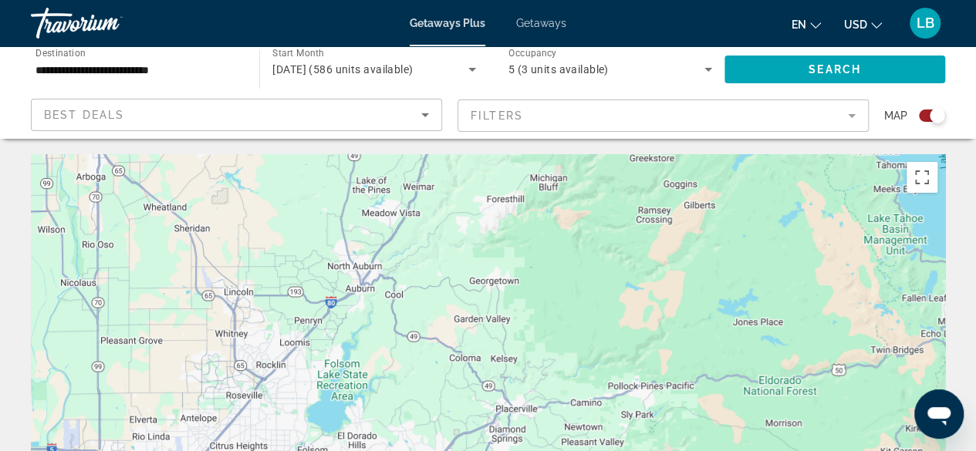
drag, startPoint x: 743, startPoint y: 203, endPoint x: 363, endPoint y: 488, distance: 474.4
click at [363, 450] on html "**********" at bounding box center [488, 225] width 976 height 451
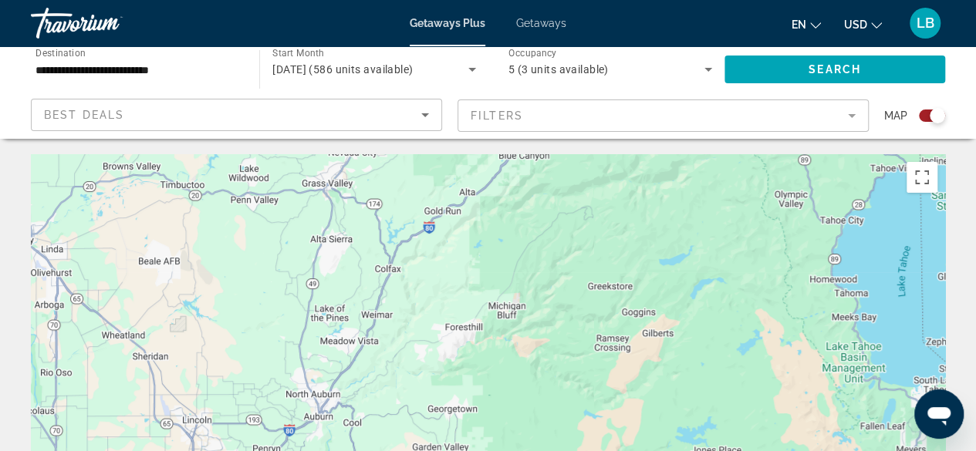
drag, startPoint x: 555, startPoint y: 234, endPoint x: 579, endPoint y: 277, distance: 49.4
click at [540, 328] on div "To navigate, press the arrow keys. To activate drag with keyboard, press Alt + …" at bounding box center [488, 385] width 914 height 463
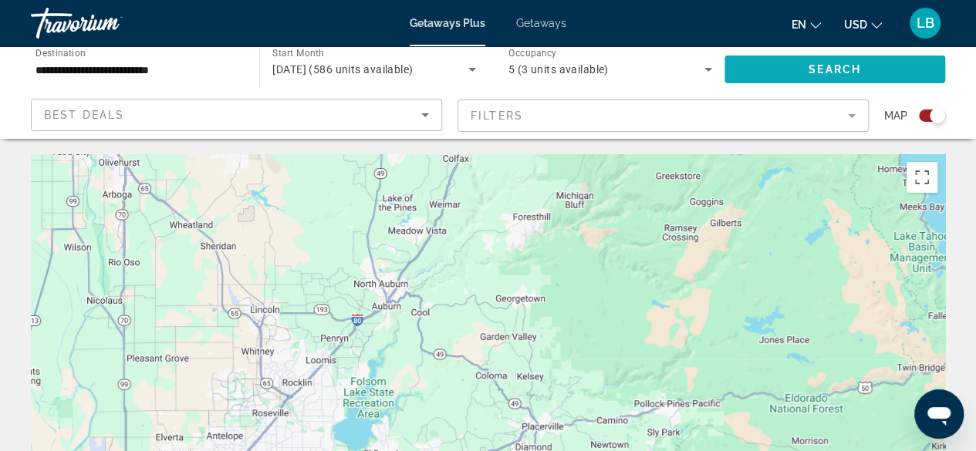
drag, startPoint x: 783, startPoint y: 115, endPoint x: 832, endPoint y: 87, distance: 56.0
click at [833, 89] on div "**********" at bounding box center [488, 92] width 976 height 93
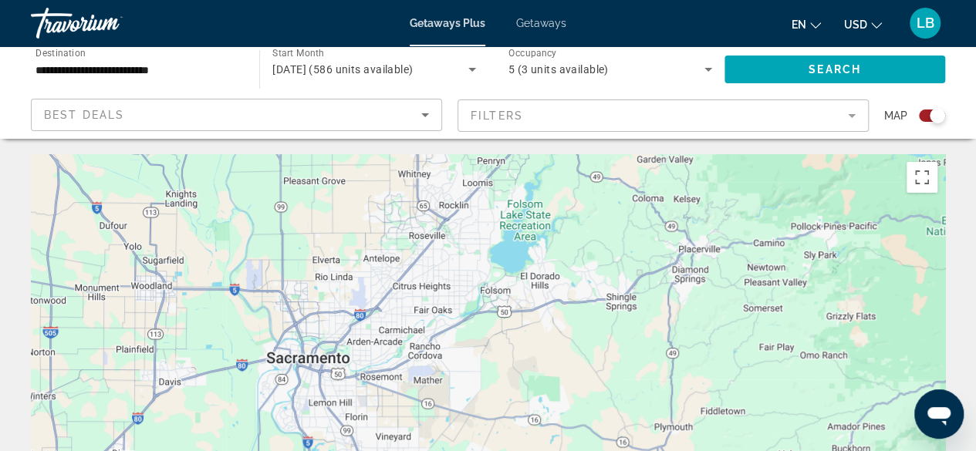
drag, startPoint x: 407, startPoint y: 394, endPoint x: 563, endPoint y: 224, distance: 230.4
click at [563, 224] on div "To navigate, press the arrow keys. To activate drag with keyboard, press Alt + …" at bounding box center [488, 385] width 914 height 463
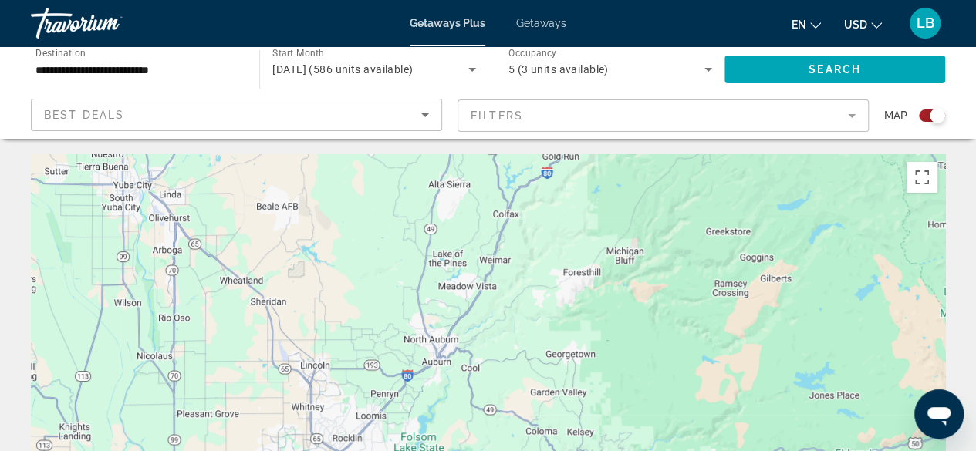
drag, startPoint x: 605, startPoint y: 221, endPoint x: 498, endPoint y: 454, distance: 256.1
click at [498, 450] on html "**********" at bounding box center [488, 225] width 976 height 451
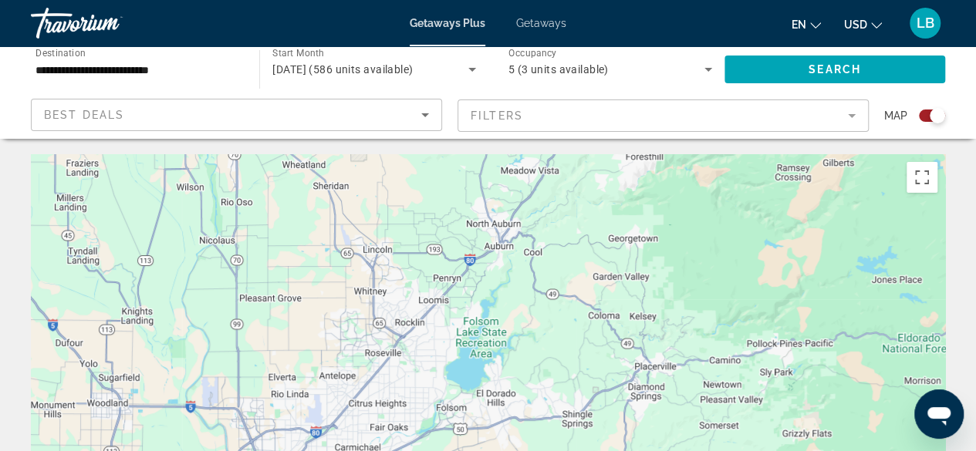
drag, startPoint x: 477, startPoint y: 355, endPoint x: 540, endPoint y: 240, distance: 131.2
click at [540, 240] on div "To navigate, press the arrow keys. To activate drag with keyboard, press Alt + …" at bounding box center [488, 385] width 914 height 463
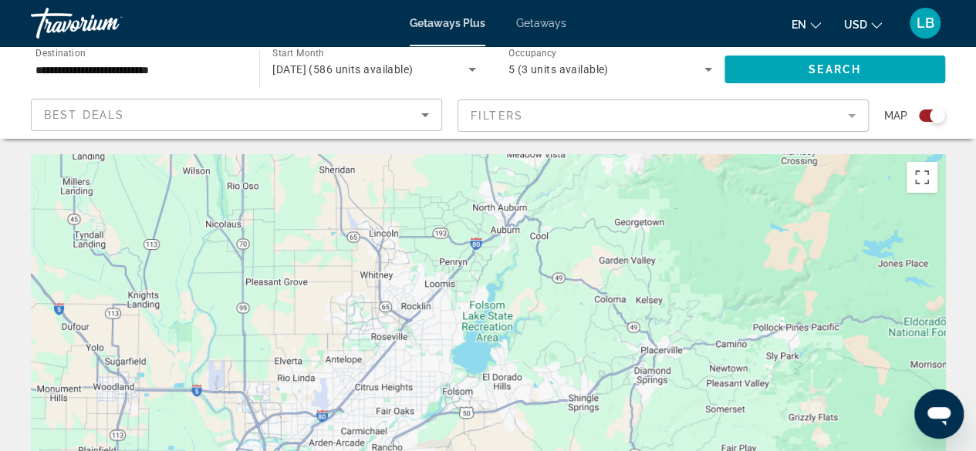
click at [542, 238] on div "To navigate, press the arrow keys. To activate drag with keyboard, press Alt + …" at bounding box center [488, 385] width 914 height 463
drag, startPoint x: 460, startPoint y: 374, endPoint x: 451, endPoint y: 312, distance: 62.3
click at [452, 317] on div "To navigate, press the arrow keys. To activate drag with keyboard, press Alt + …" at bounding box center [488, 385] width 914 height 463
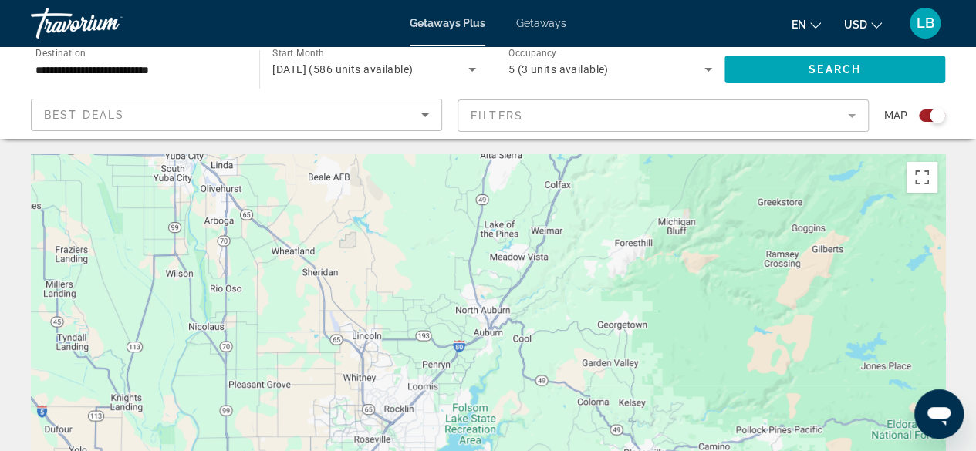
drag, startPoint x: 472, startPoint y: 259, endPoint x: 470, endPoint y: 481, distance: 221.4
click at [470, 450] on html "**********" at bounding box center [488, 225] width 976 height 451
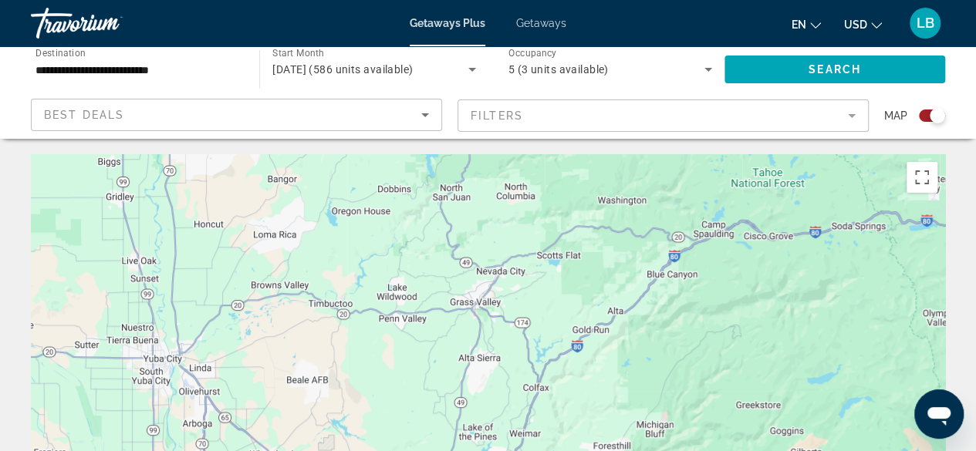
drag, startPoint x: 572, startPoint y: 317, endPoint x: 548, endPoint y: 485, distance: 169.9
click at [548, 450] on html "**********" at bounding box center [488, 225] width 976 height 451
click at [924, 174] on button "Toggle fullscreen view" at bounding box center [921, 177] width 31 height 31
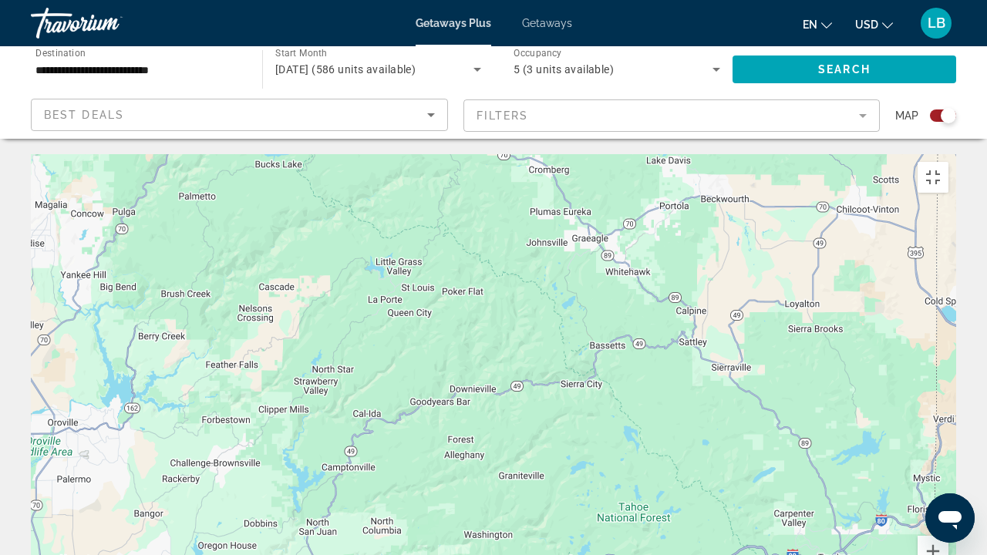
drag, startPoint x: 493, startPoint y: 310, endPoint x: 420, endPoint y: 491, distance: 194.5
click at [420, 450] on div "To navigate, press the arrow keys. To activate drag with keyboard, press Alt + …" at bounding box center [494, 385] width 926 height 463
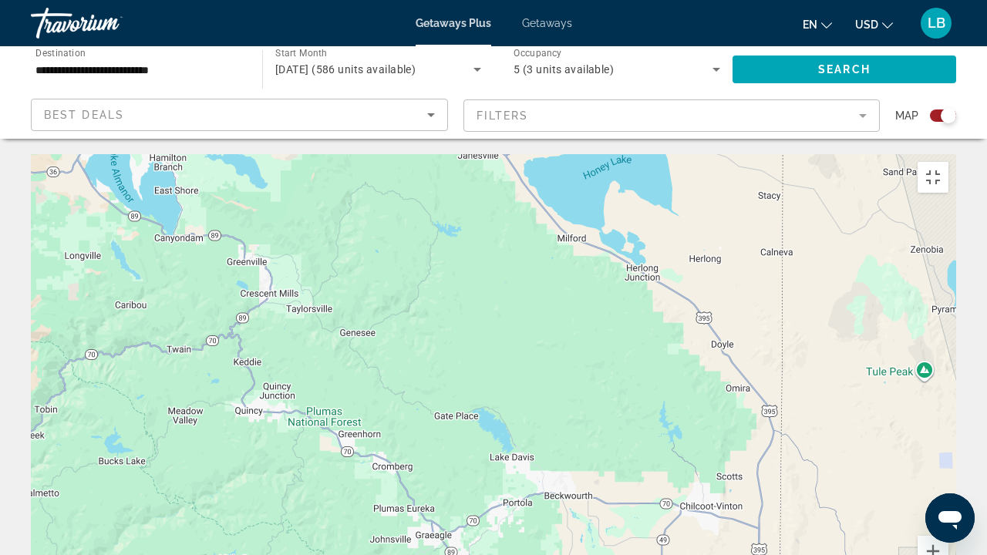
drag, startPoint x: 788, startPoint y: 262, endPoint x: 640, endPoint y: 555, distance: 327.7
click at [640, 450] on div "To navigate, press the arrow keys. To activate drag with keyboard, press Alt + …" at bounding box center [494, 385] width 926 height 463
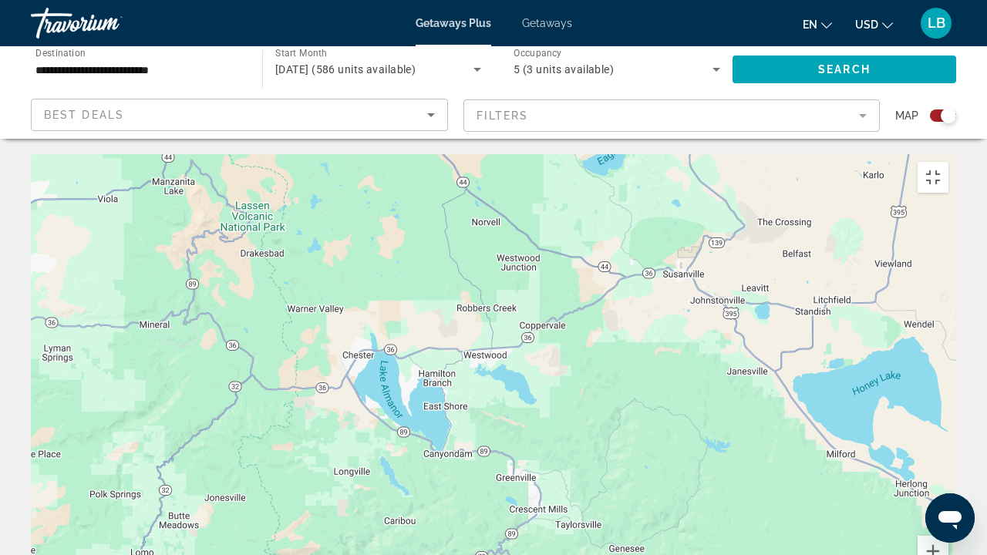
drag, startPoint x: 299, startPoint y: 184, endPoint x: 772, endPoint y: 192, distance: 472.9
click at [628, 311] on div "To navigate, press the arrow keys. To activate drag with keyboard, press Alt + …" at bounding box center [494, 385] width 926 height 463
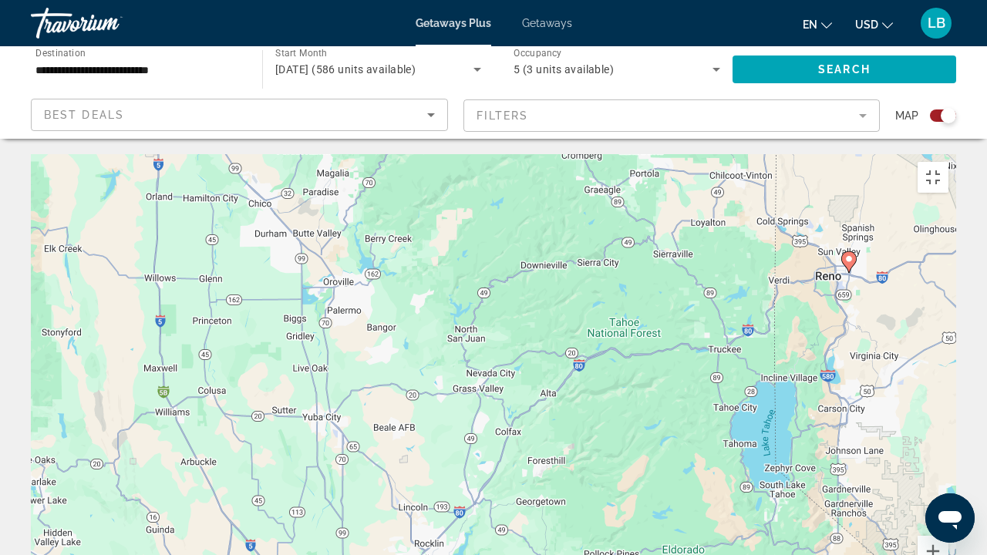
drag, startPoint x: 852, startPoint y: 474, endPoint x: 682, endPoint y: 326, distance: 225.8
click at [696, 333] on div "To navigate, press the arrow keys. To activate drag with keyboard, press Alt + …" at bounding box center [494, 385] width 926 height 463
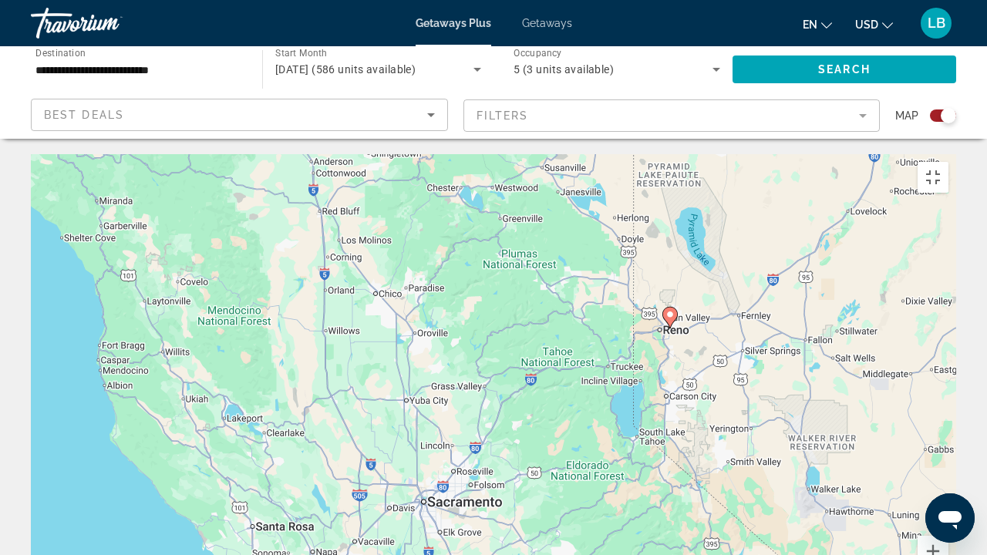
click at [538, 265] on div "To navigate, press the arrow keys. To activate drag with keyboard, press Alt + …" at bounding box center [494, 385] width 926 height 463
click at [949, 162] on button "Toggle fullscreen view" at bounding box center [933, 177] width 31 height 31
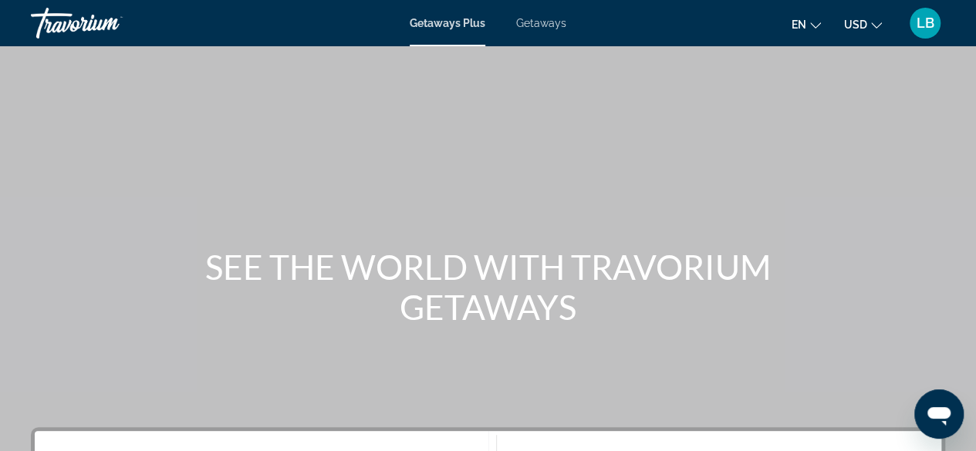
scroll to position [231, 0]
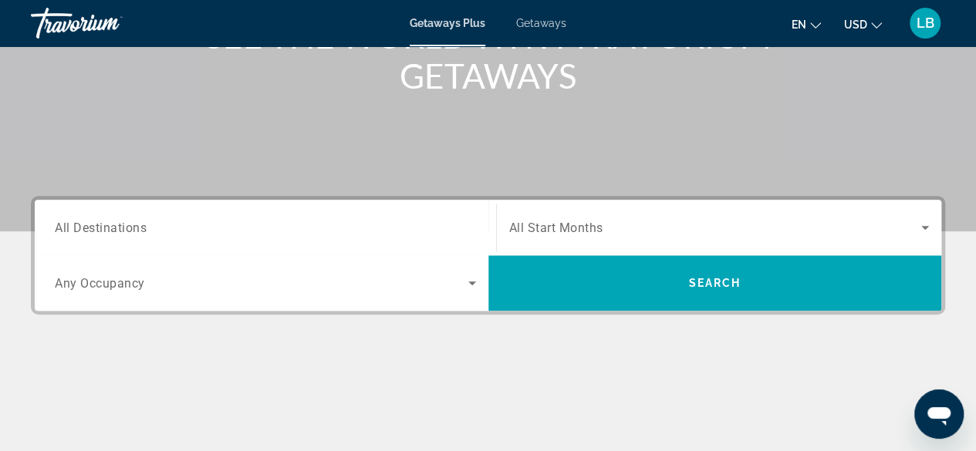
click at [100, 231] on span "All Destinations" at bounding box center [101, 227] width 92 height 15
click at [100, 231] on input "Destination All Destinations" at bounding box center [265, 228] width 421 height 19
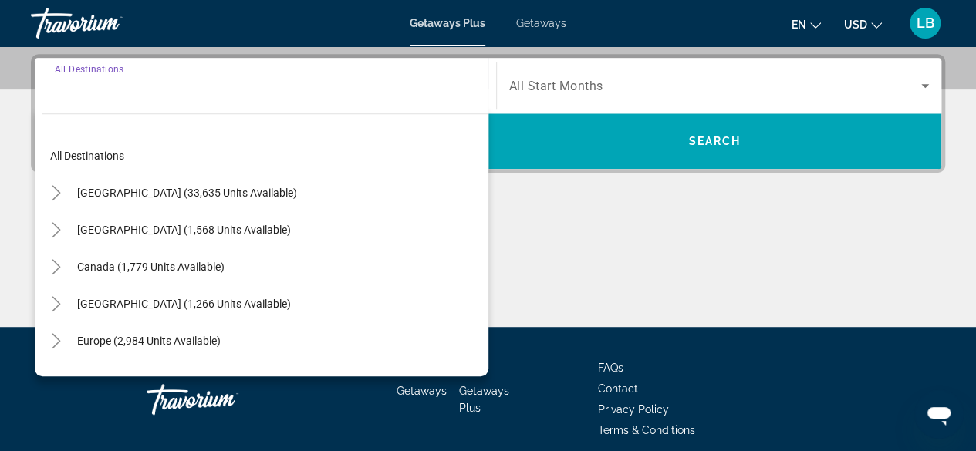
scroll to position [376, 0]
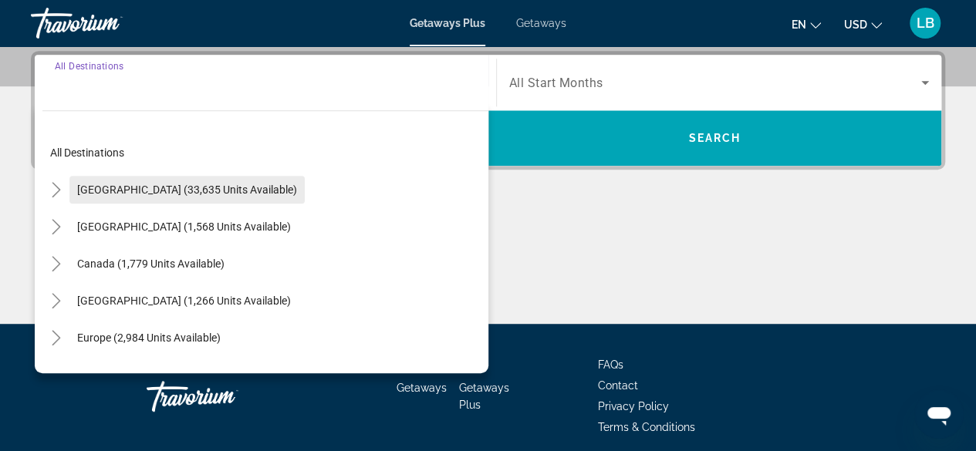
click at [113, 184] on span "[GEOGRAPHIC_DATA] (33,635 units available)" at bounding box center [187, 190] width 220 height 12
type input "**********"
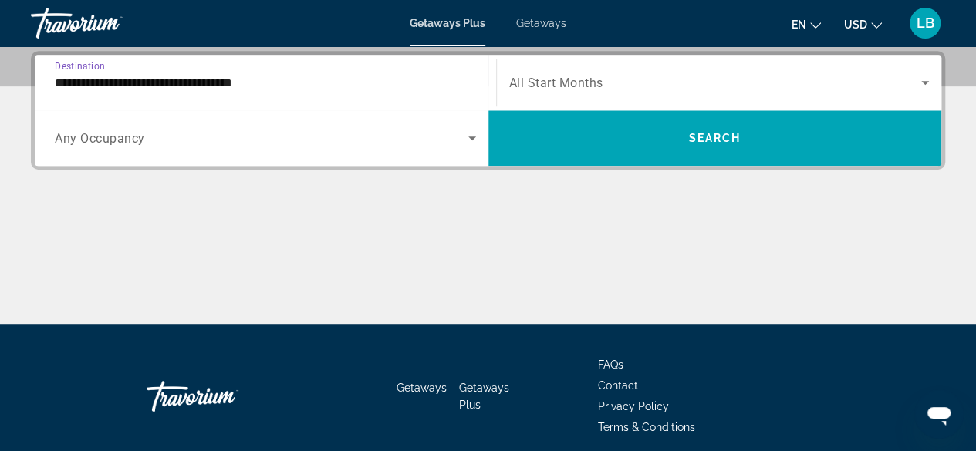
click at [122, 138] on span "Any Occupancy" at bounding box center [100, 138] width 90 height 15
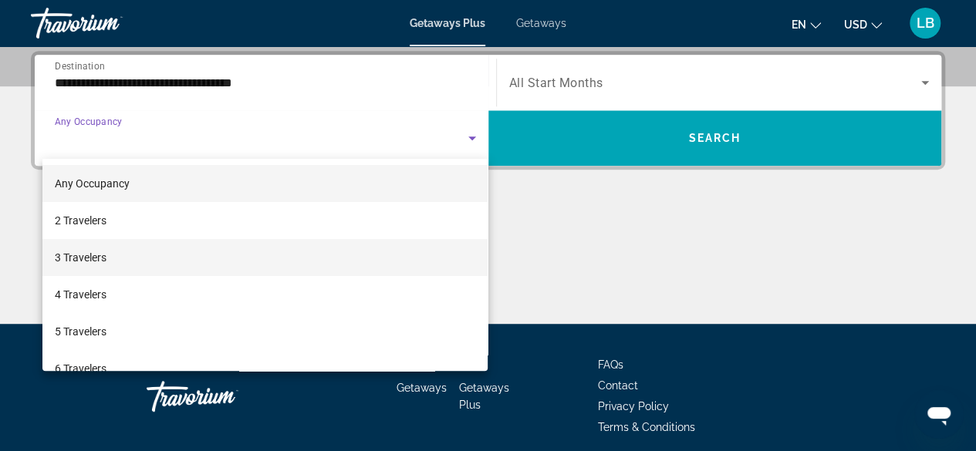
click at [114, 258] on mat-option "3 Travelers" at bounding box center [265, 257] width 446 height 37
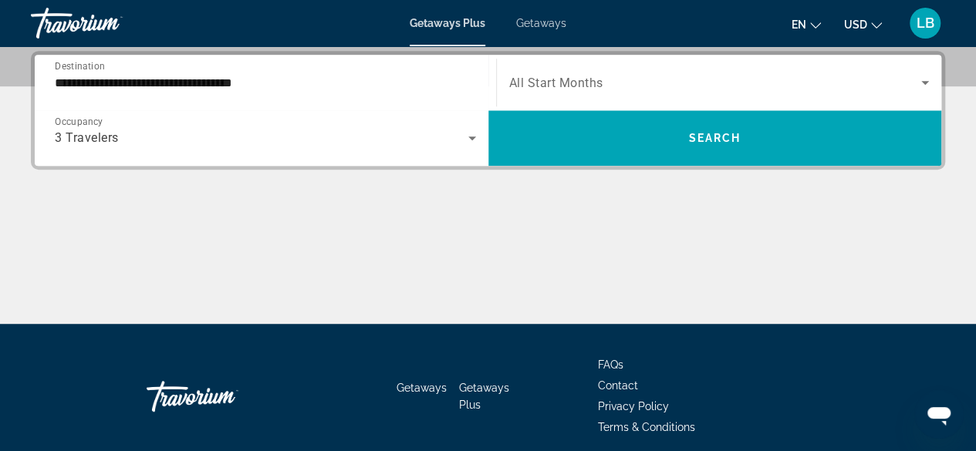
click at [575, 78] on span "All Start Months" at bounding box center [556, 83] width 94 height 15
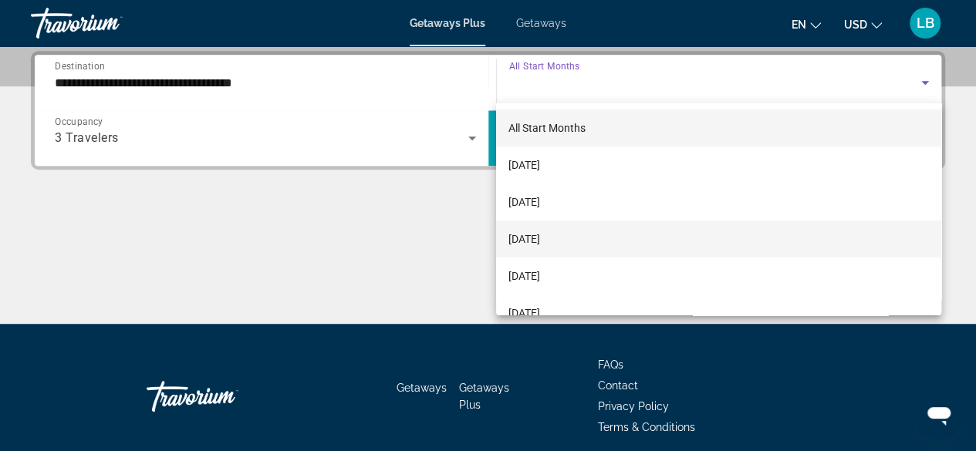
scroll to position [77, 0]
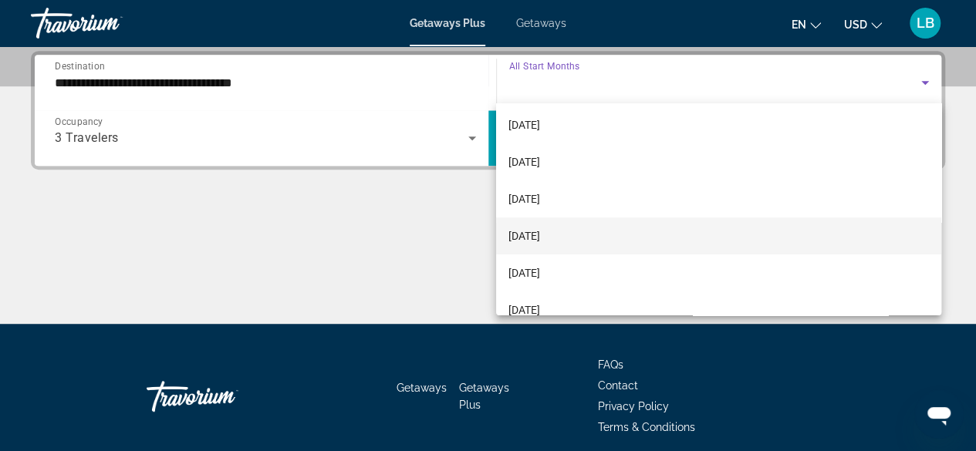
click at [587, 243] on mat-option "[DATE]" at bounding box center [718, 236] width 445 height 37
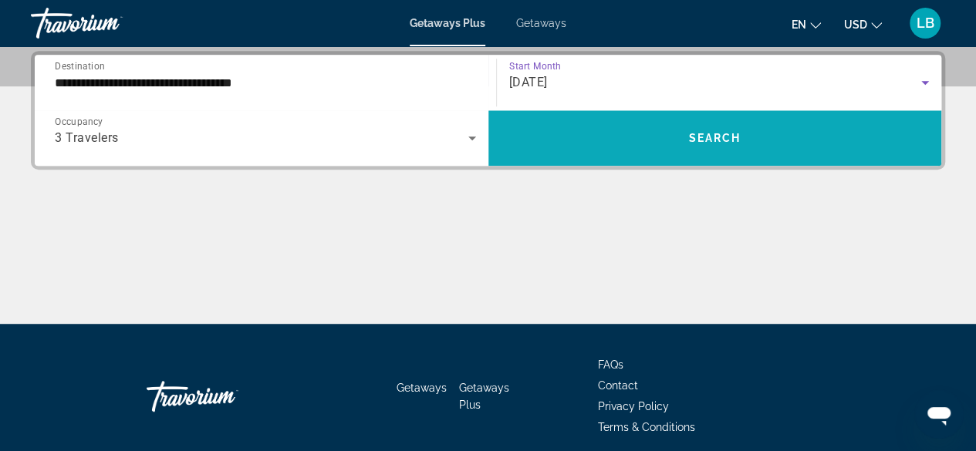
click at [563, 139] on span "Search widget" at bounding box center [715, 138] width 454 height 37
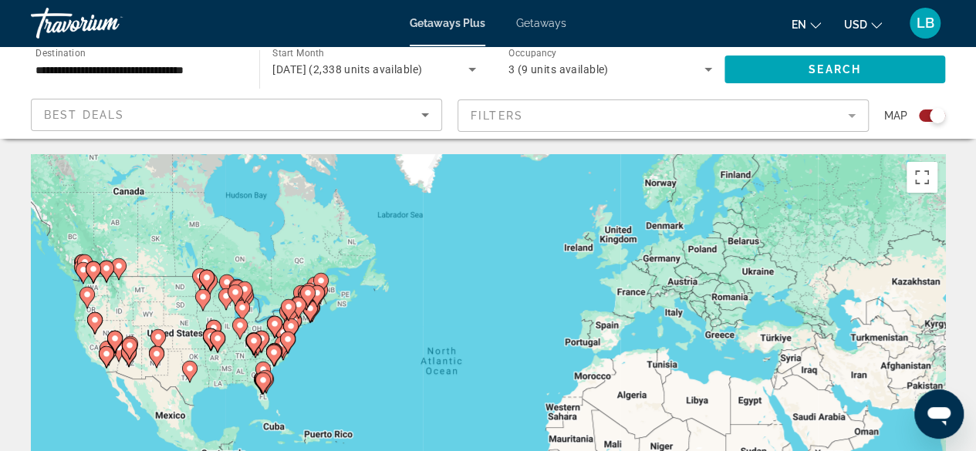
click at [96, 356] on div "To activate drag with keyboard, press Alt + Enter. Once in keyboard drag state,…" at bounding box center [488, 385] width 914 height 463
click at [93, 336] on div "To activate drag with keyboard, press Alt + Enter. Once in keyboard drag state,…" at bounding box center [488, 385] width 914 height 463
click at [94, 327] on icon "Main content" at bounding box center [94, 323] width 14 height 20
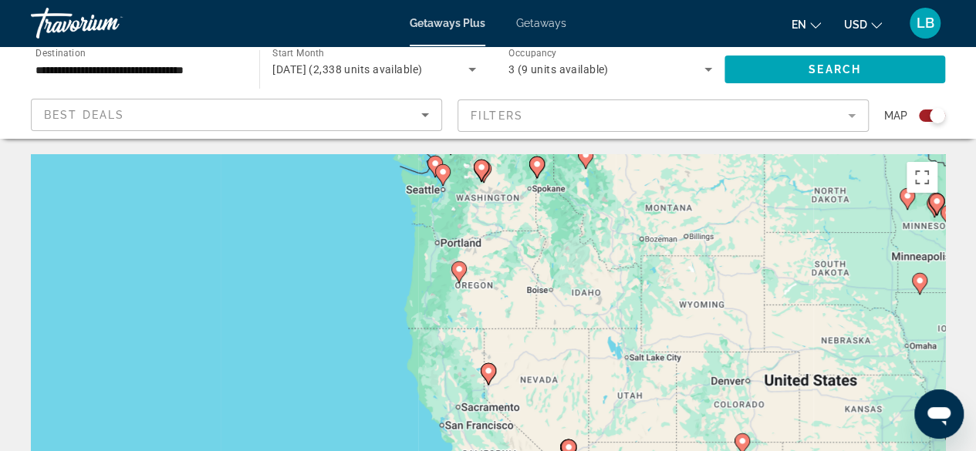
click at [488, 374] on image "Main content" at bounding box center [488, 370] width 9 height 9
type input "**********"
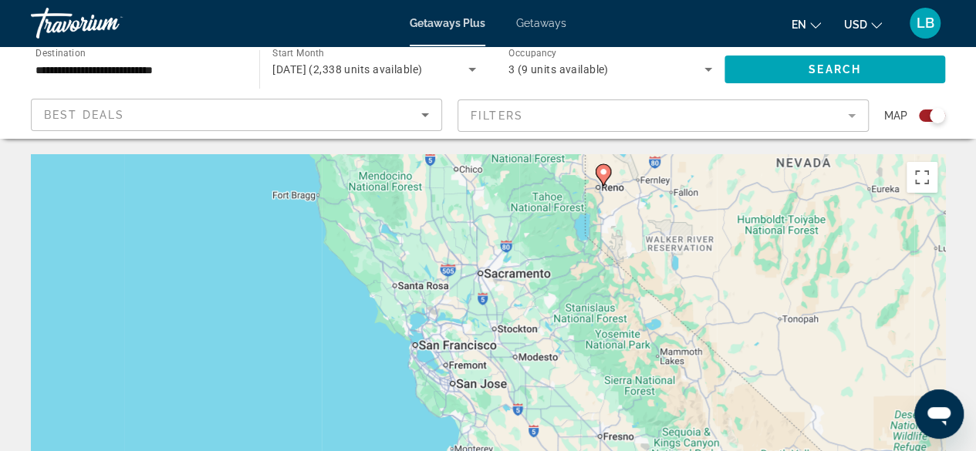
drag, startPoint x: 517, startPoint y: 389, endPoint x: 633, endPoint y: 182, distance: 236.9
click at [633, 182] on div "To activate drag with keyboard, press Alt + Enter. Once in keyboard drag state,…" at bounding box center [488, 385] width 914 height 463
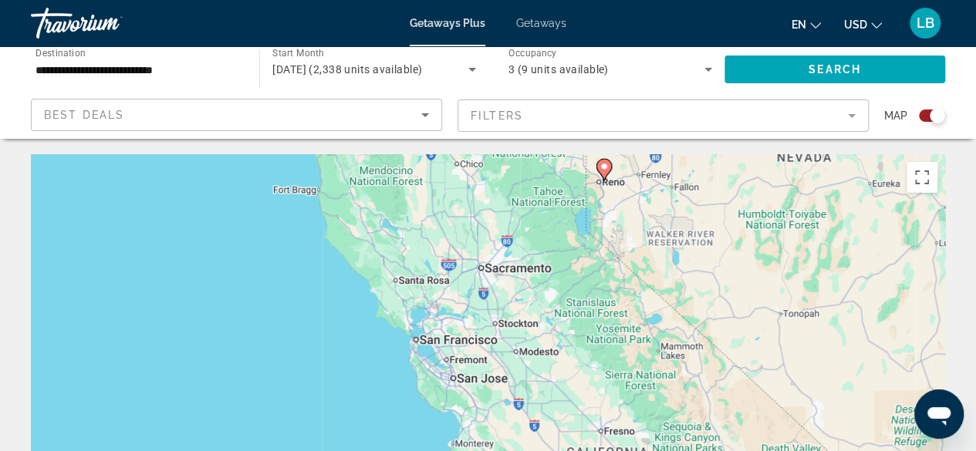
click at [535, 22] on span "Getaways" at bounding box center [541, 23] width 50 height 12
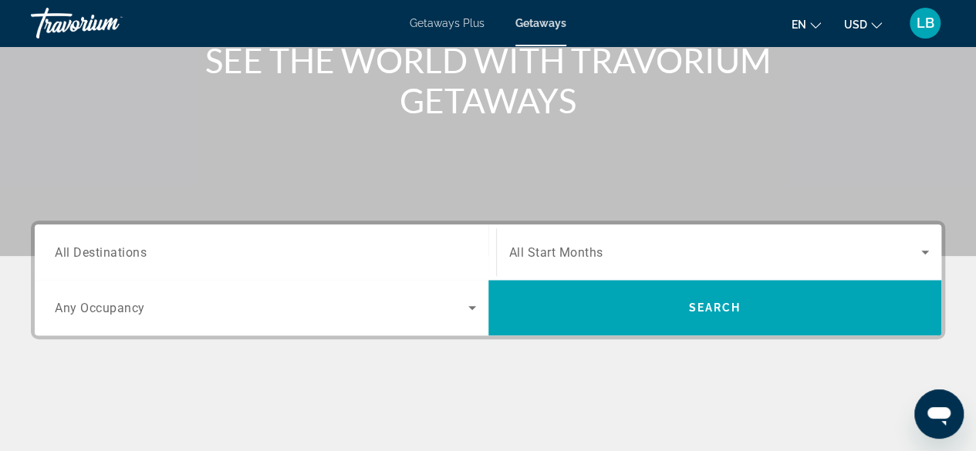
scroll to position [231, 0]
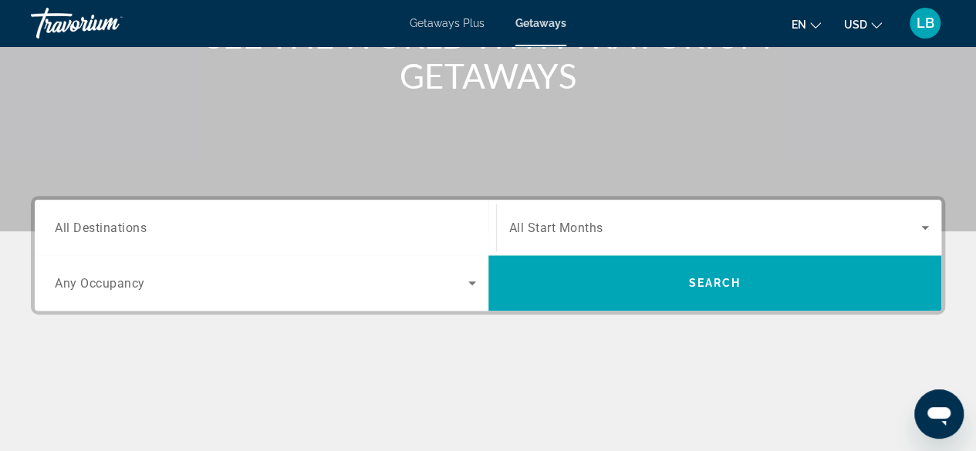
click at [98, 231] on span "All Destinations" at bounding box center [101, 227] width 92 height 15
click at [98, 231] on input "Destination All Destinations" at bounding box center [265, 228] width 421 height 19
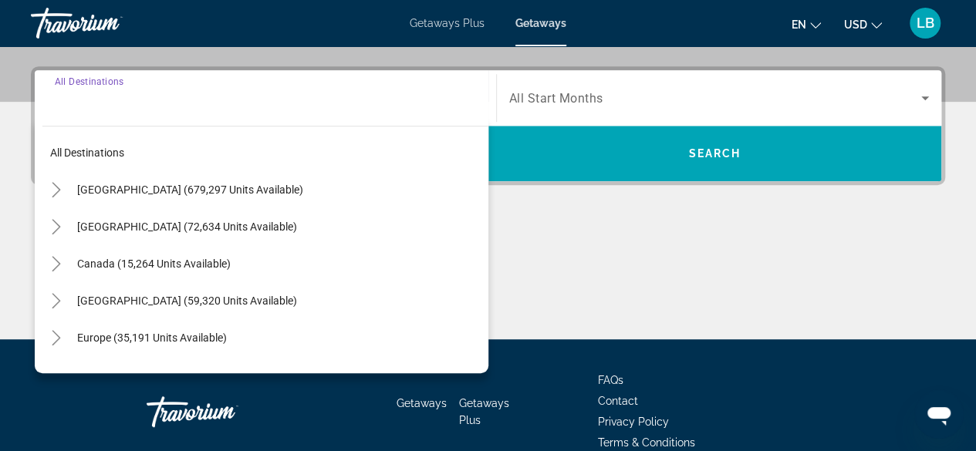
scroll to position [376, 0]
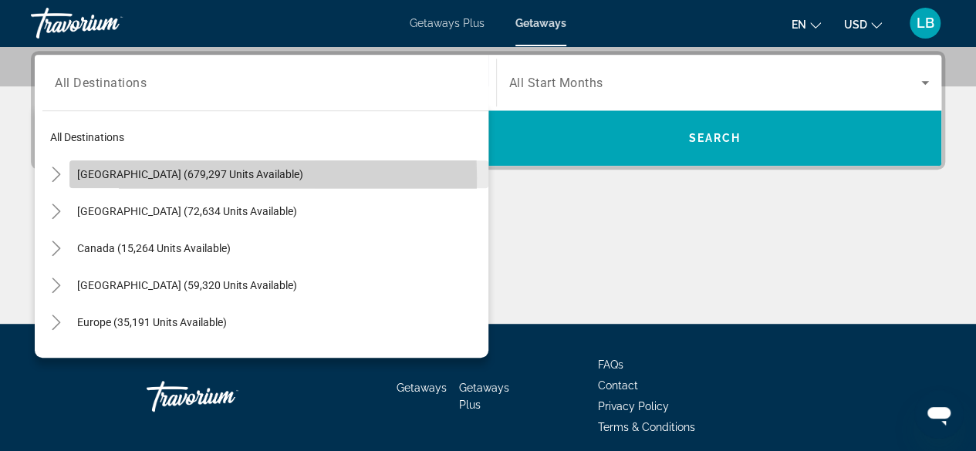
click at [101, 177] on span "[GEOGRAPHIC_DATA] (679,297 units available)" at bounding box center [190, 174] width 226 height 12
type input "**********"
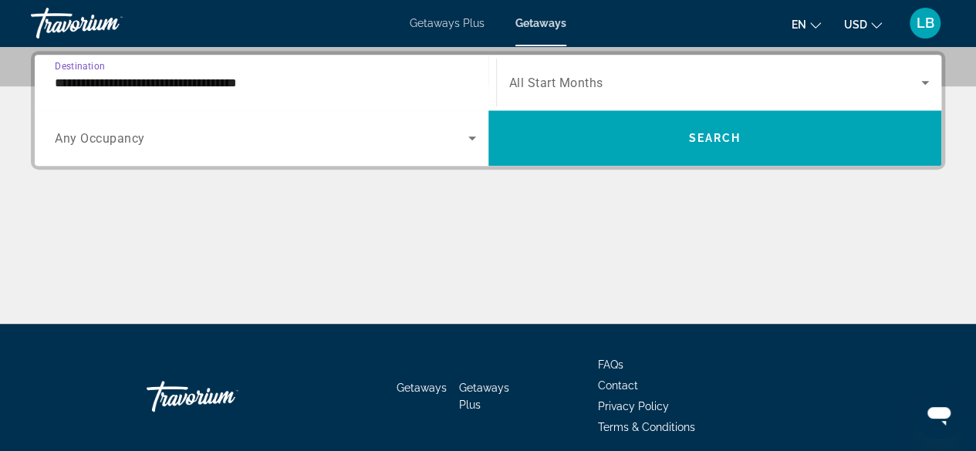
click at [103, 138] on span "Any Occupancy" at bounding box center [100, 138] width 90 height 15
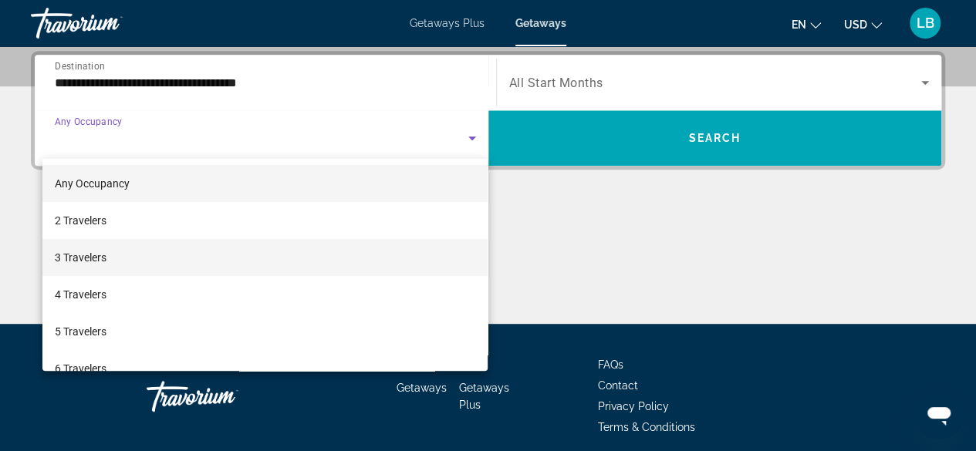
click at [100, 258] on span "3 Travelers" at bounding box center [81, 257] width 52 height 19
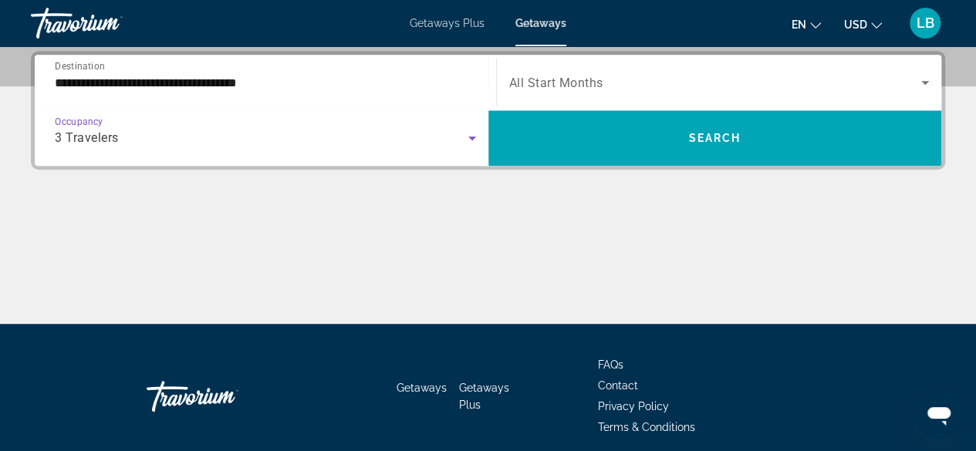
click at [554, 73] on span "Search widget" at bounding box center [715, 82] width 413 height 19
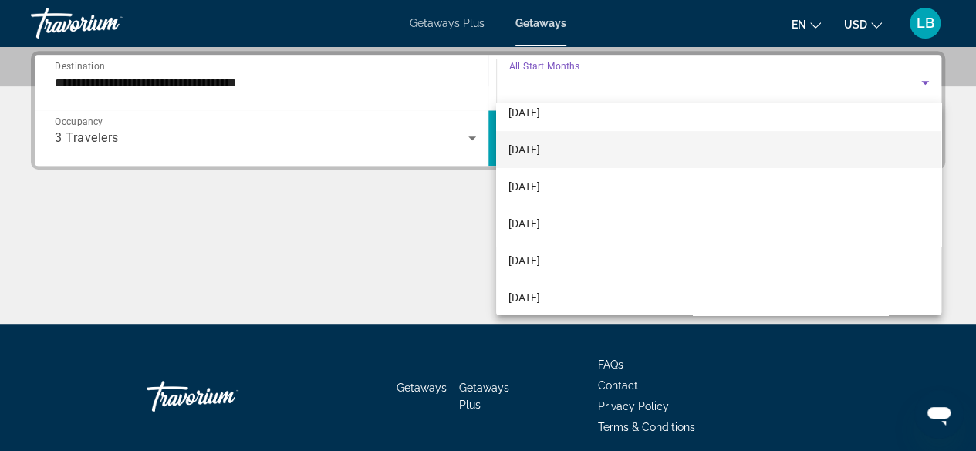
scroll to position [77, 0]
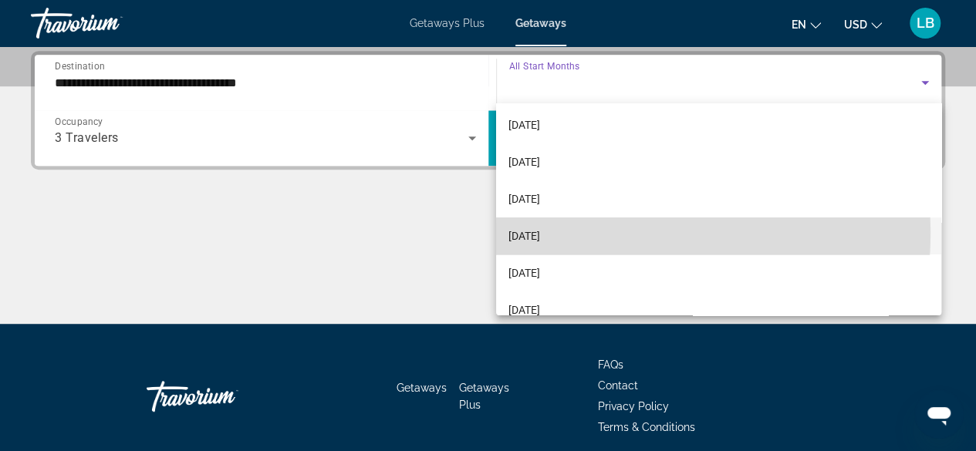
click at [540, 232] on span "[DATE]" at bounding box center [524, 236] width 32 height 19
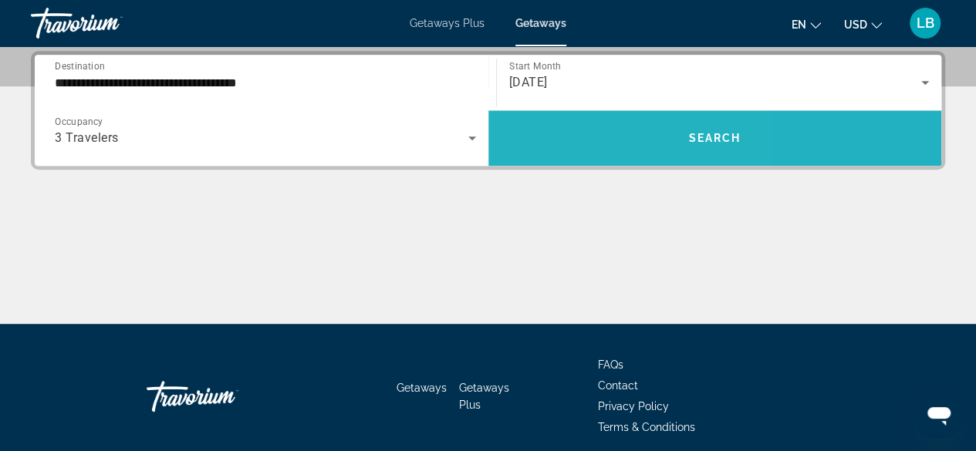
click at [563, 133] on span "Search widget" at bounding box center [715, 138] width 454 height 37
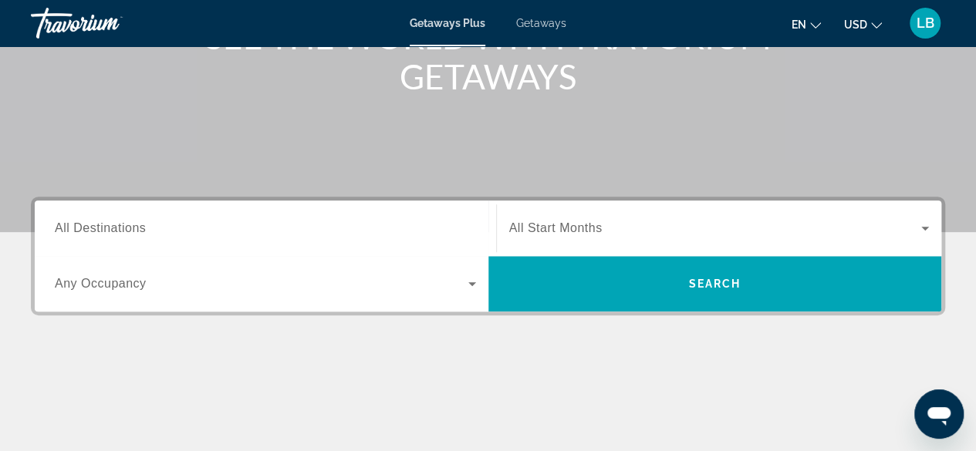
scroll to position [231, 0]
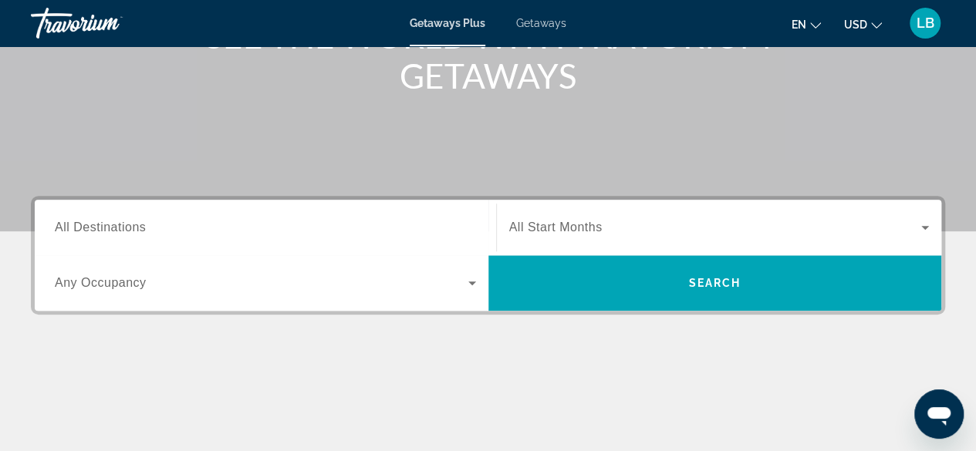
click at [106, 227] on span "All Destinations" at bounding box center [100, 227] width 91 height 13
click at [106, 227] on input "Destination All Destinations" at bounding box center [265, 228] width 421 height 19
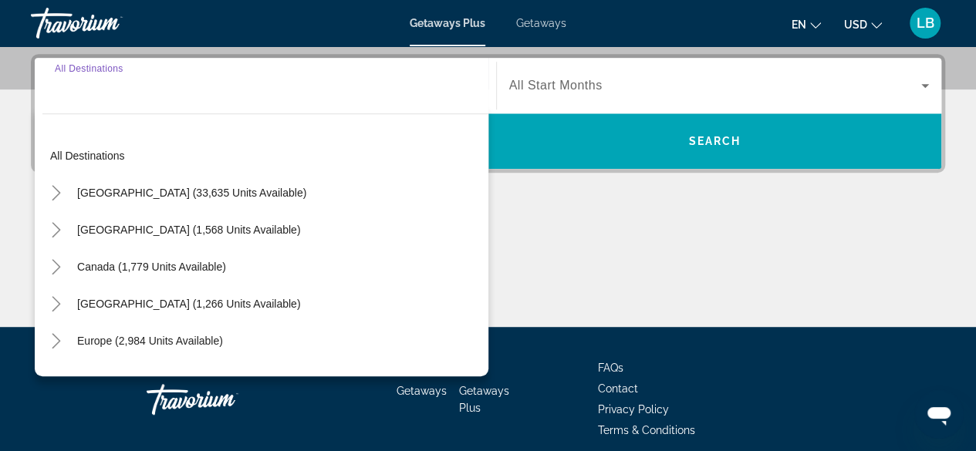
scroll to position [376, 0]
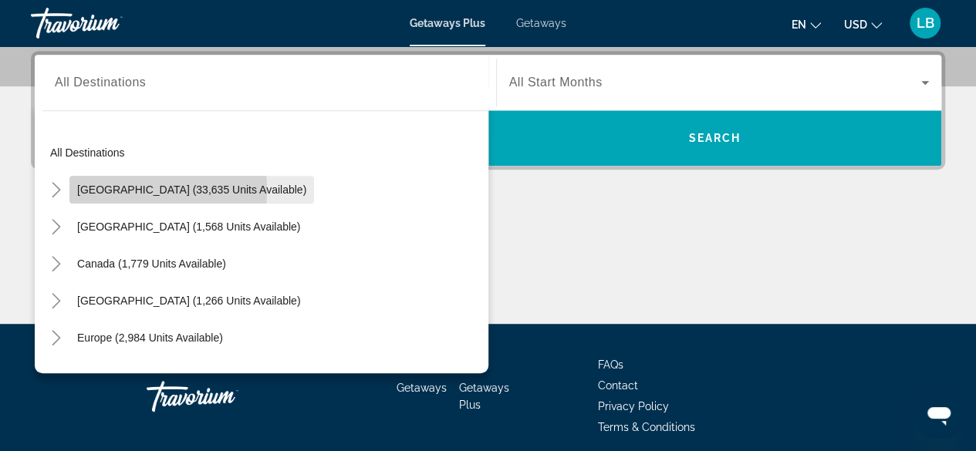
click at [116, 189] on span "[GEOGRAPHIC_DATA] (33,635 units available)" at bounding box center [191, 190] width 229 height 12
type input "**********"
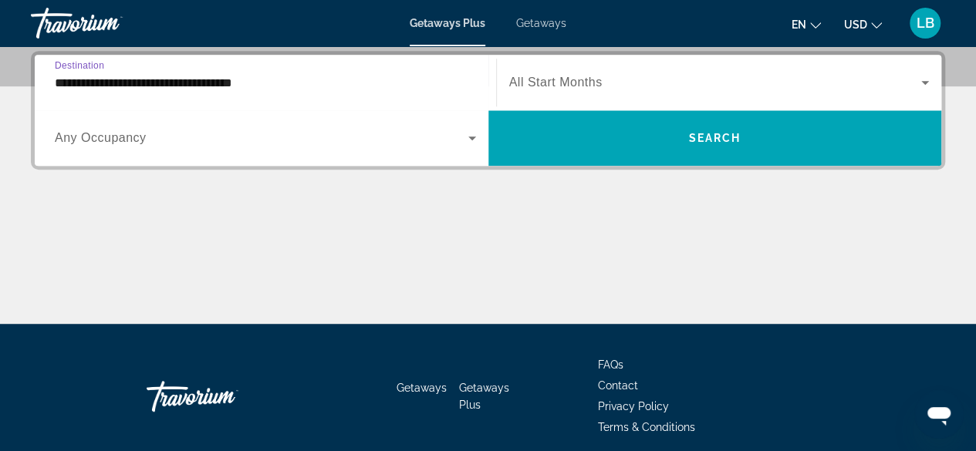
click at [114, 138] on span "Any Occupancy" at bounding box center [101, 137] width 92 height 13
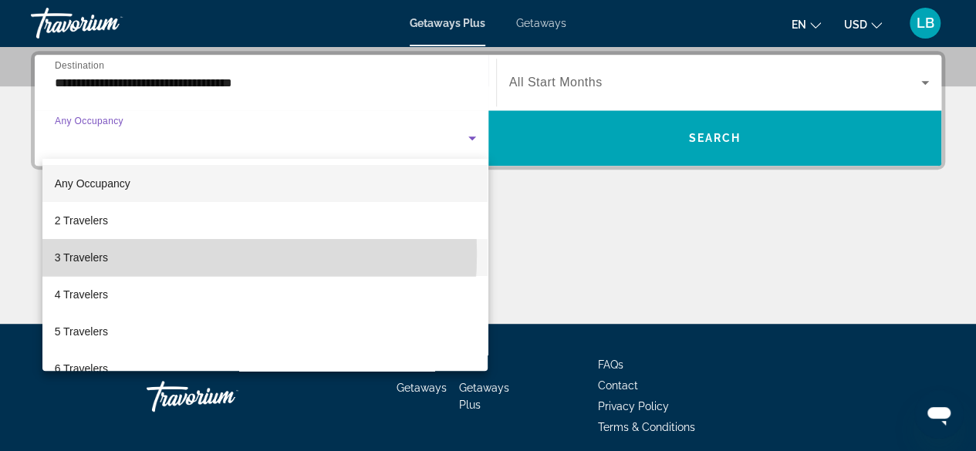
click at [116, 254] on mat-option "3 Travelers" at bounding box center [265, 257] width 446 height 37
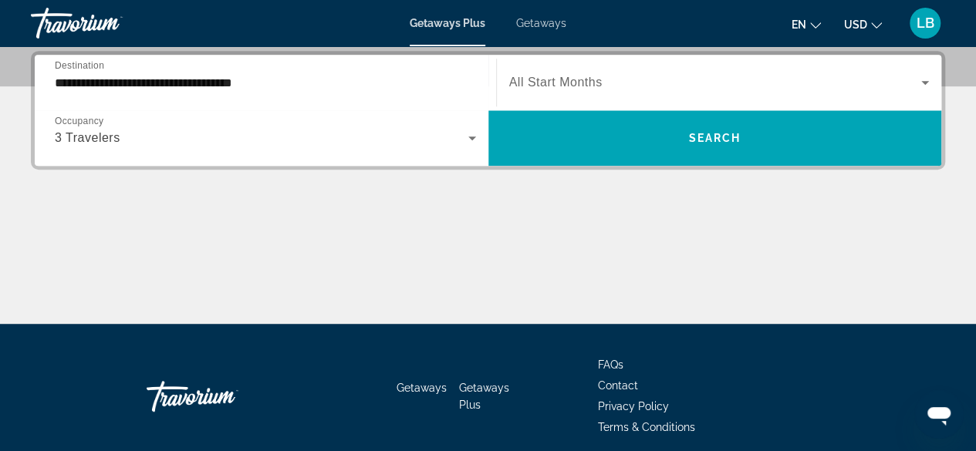
click at [551, 81] on span "All Start Months" at bounding box center [555, 82] width 93 height 13
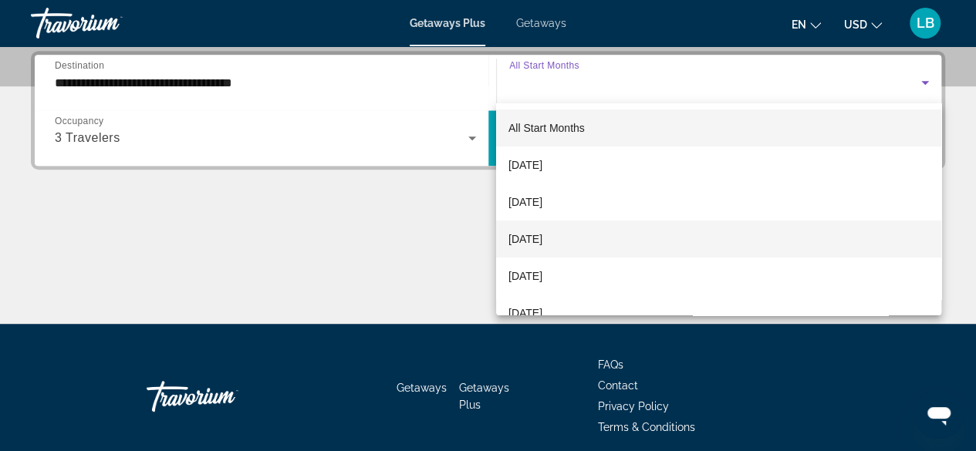
click at [542, 241] on span "[DATE]" at bounding box center [525, 239] width 34 height 19
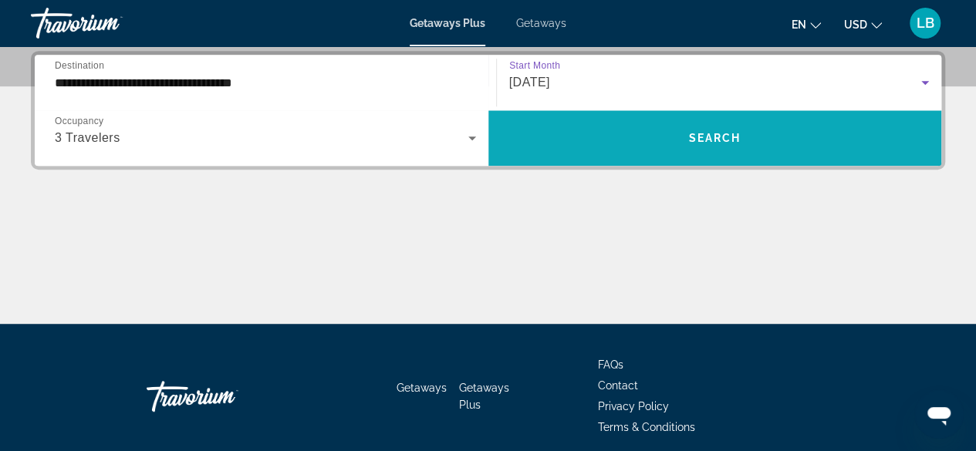
click at [602, 133] on span "Search widget" at bounding box center [715, 138] width 454 height 37
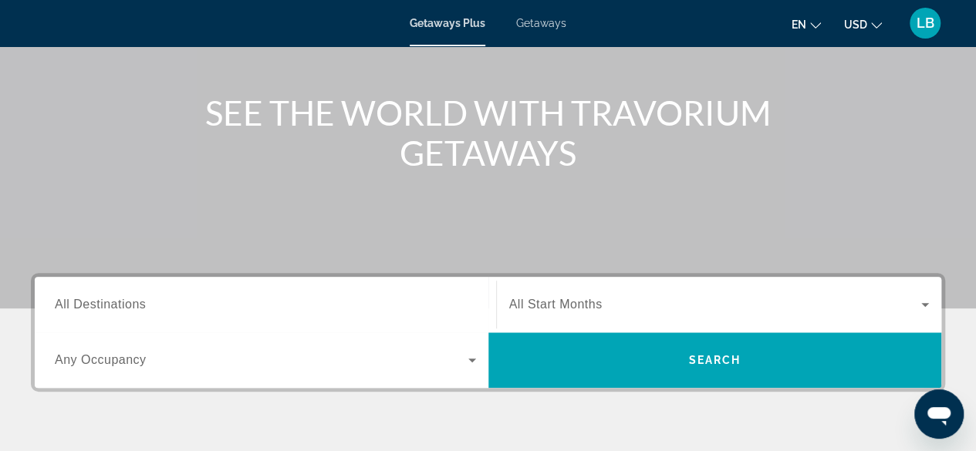
scroll to position [151, 0]
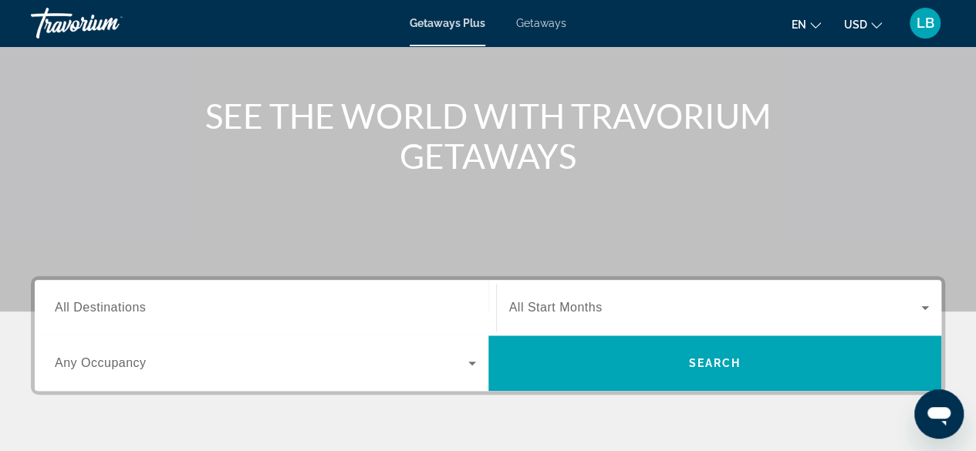
click at [125, 302] on span "All Destinations" at bounding box center [100, 307] width 91 height 13
click at [125, 302] on input "Destination All Destinations" at bounding box center [265, 308] width 421 height 19
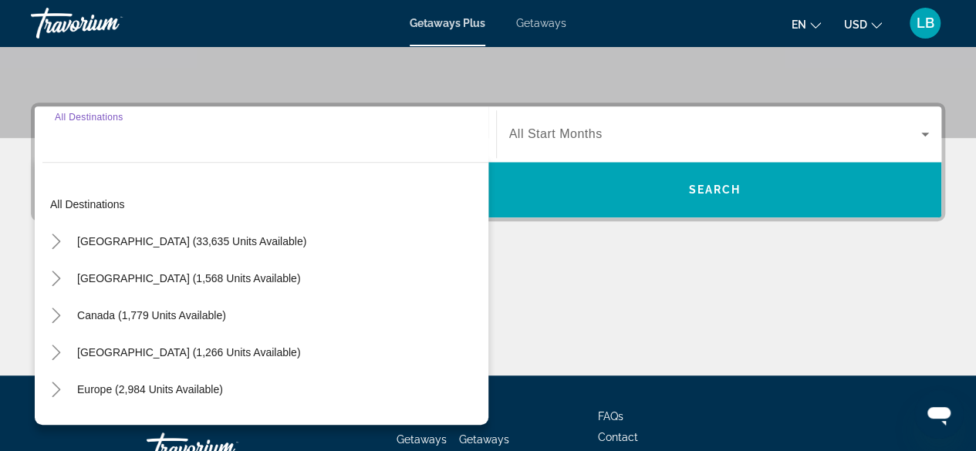
scroll to position [376, 0]
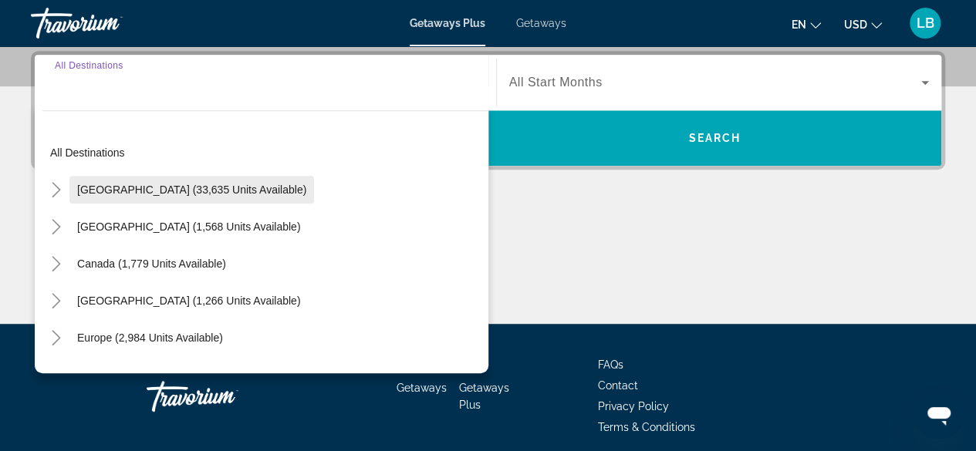
click at [191, 184] on span "[GEOGRAPHIC_DATA] (33,635 units available)" at bounding box center [191, 190] width 229 height 12
type input "**********"
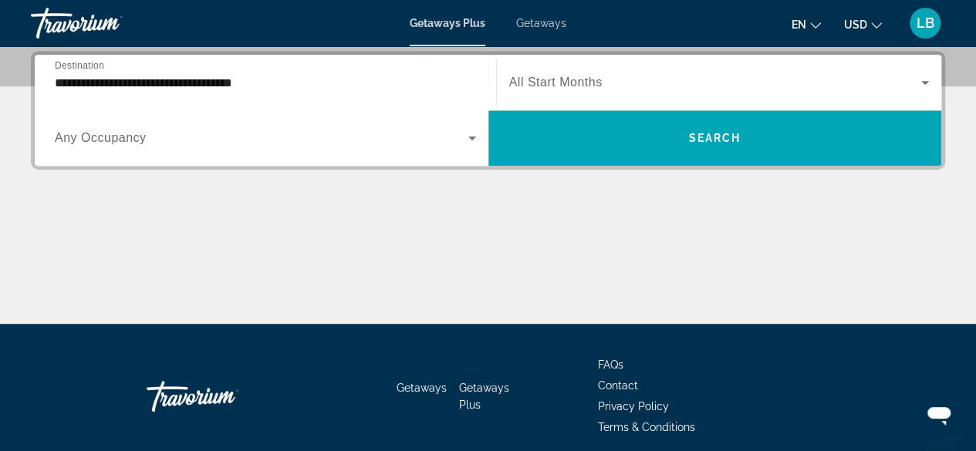
click at [105, 132] on span "Any Occupancy" at bounding box center [101, 137] width 92 height 13
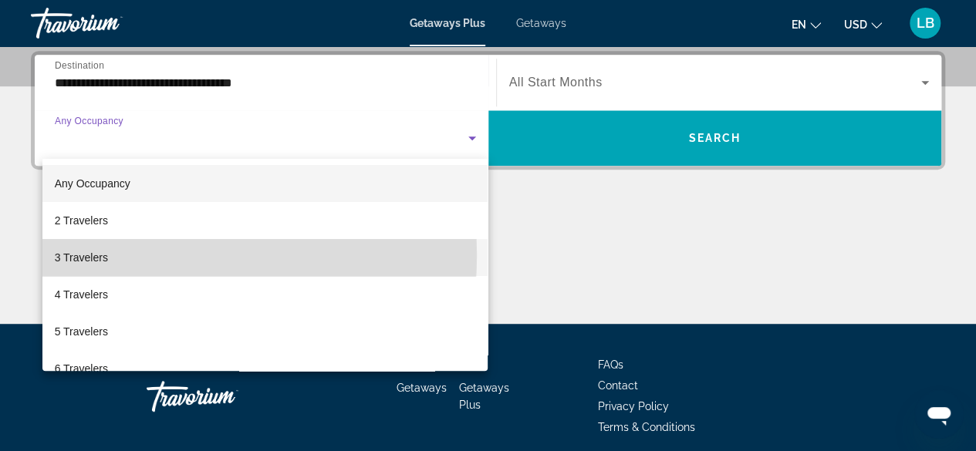
click at [134, 255] on mat-option "3 Travelers" at bounding box center [265, 257] width 446 height 37
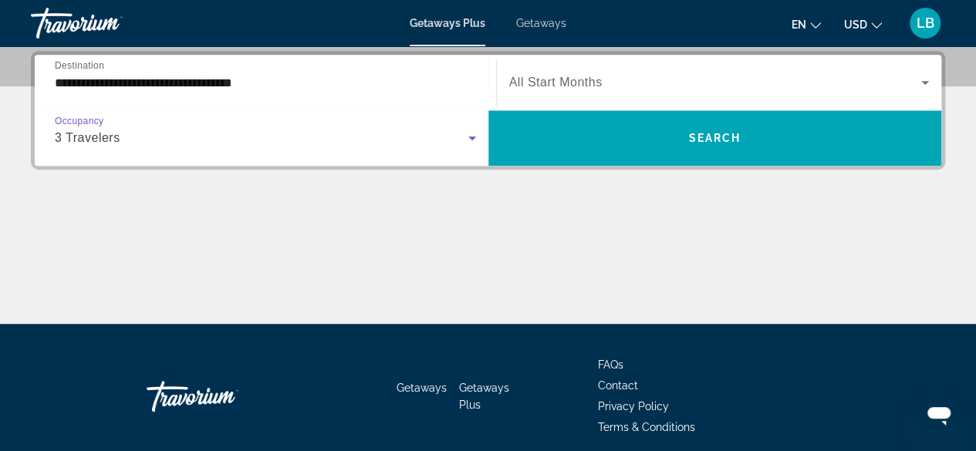
click at [548, 81] on span "All Start Months" at bounding box center [555, 82] width 93 height 13
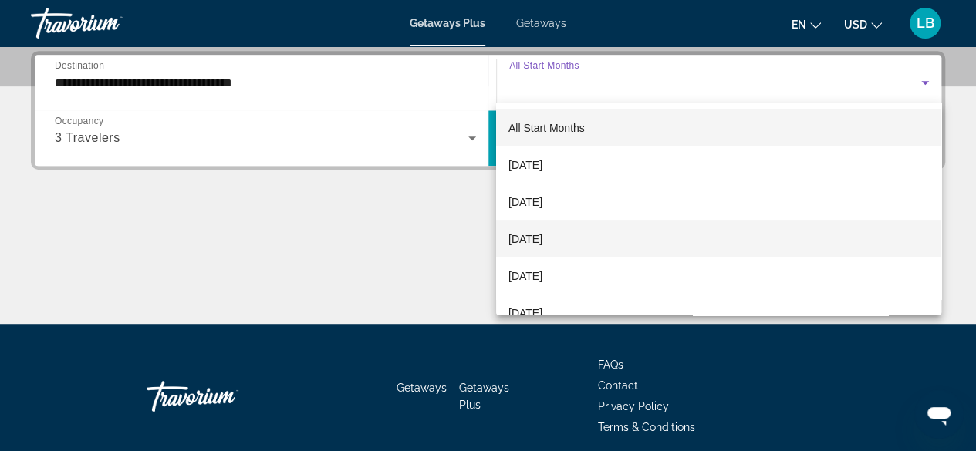
click at [542, 237] on span "[DATE]" at bounding box center [525, 239] width 34 height 19
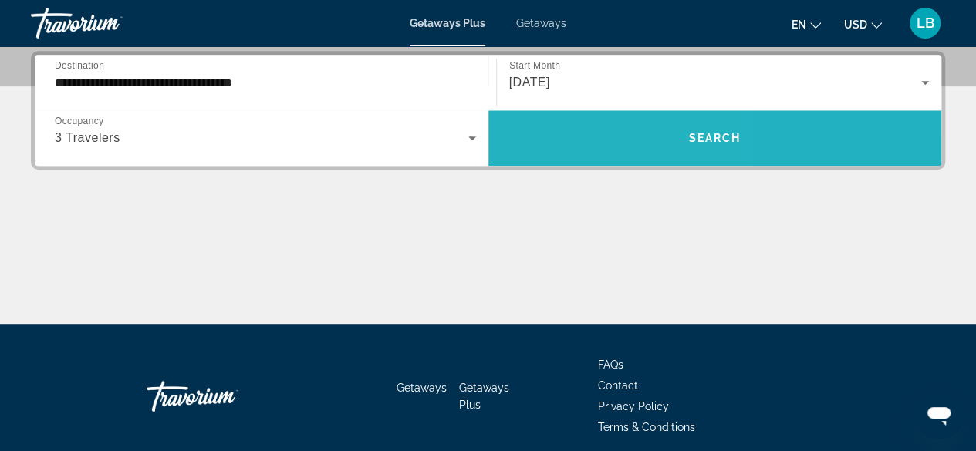
click at [553, 130] on span "Search widget" at bounding box center [715, 138] width 454 height 37
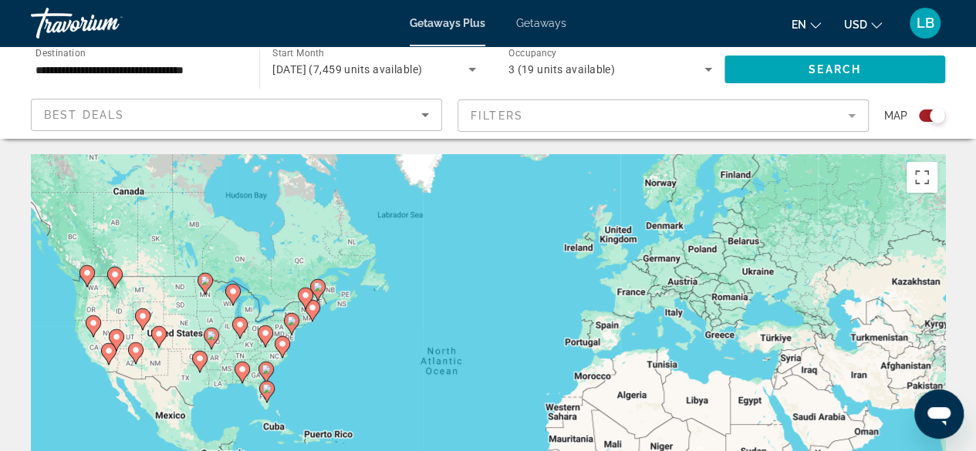
click at [93, 349] on div "To activate drag with keyboard, press Alt + Enter. Once in keyboard drag state,…" at bounding box center [488, 385] width 914 height 463
click at [89, 323] on image "Main content" at bounding box center [93, 323] width 9 height 9
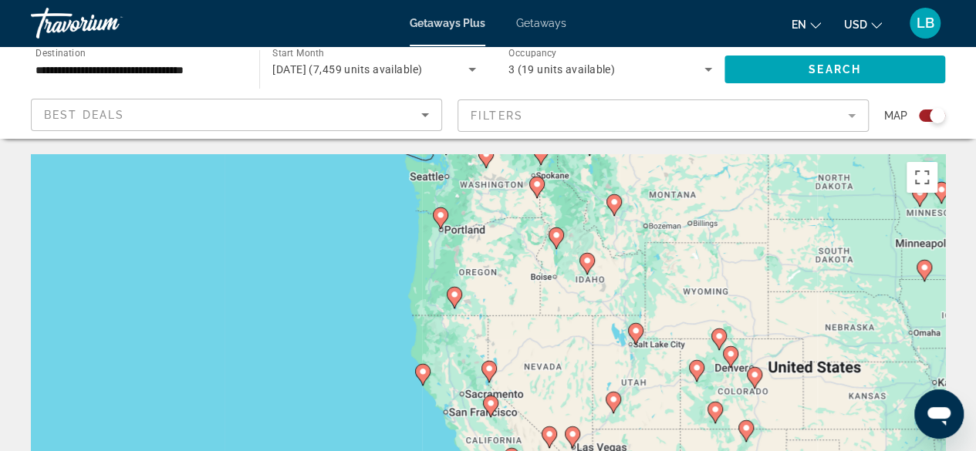
click at [490, 373] on image "Main content" at bounding box center [488, 368] width 9 height 9
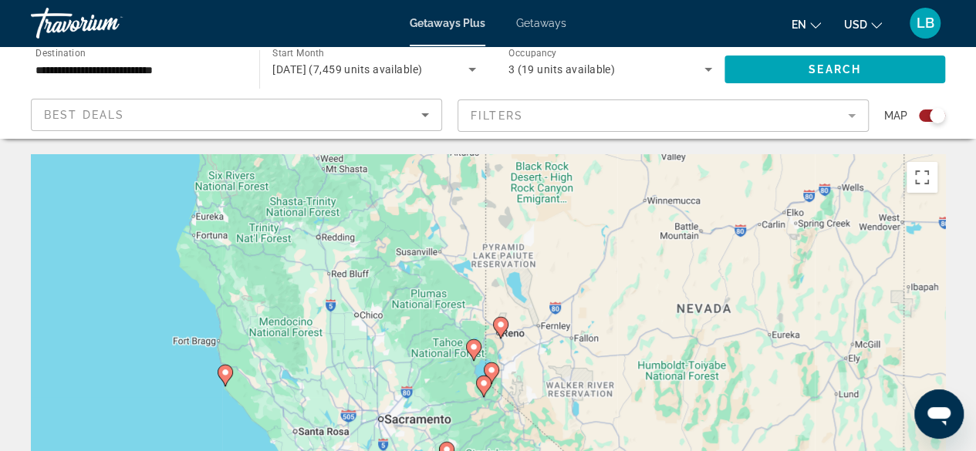
click at [482, 385] on image "Main content" at bounding box center [483, 383] width 9 height 9
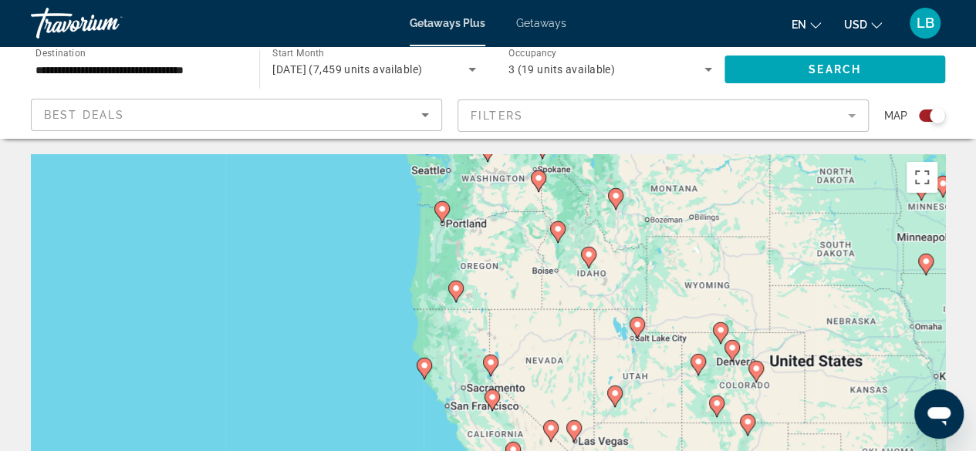
click at [491, 367] on icon "Main content" at bounding box center [490, 366] width 14 height 20
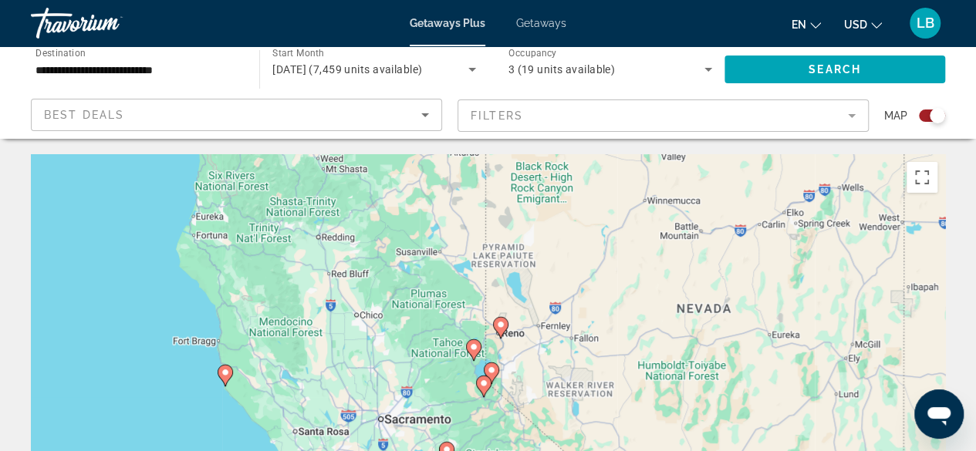
click at [491, 371] on image "Main content" at bounding box center [491, 370] width 9 height 9
type input "**********"
